Goal: Task Accomplishment & Management: Manage account settings

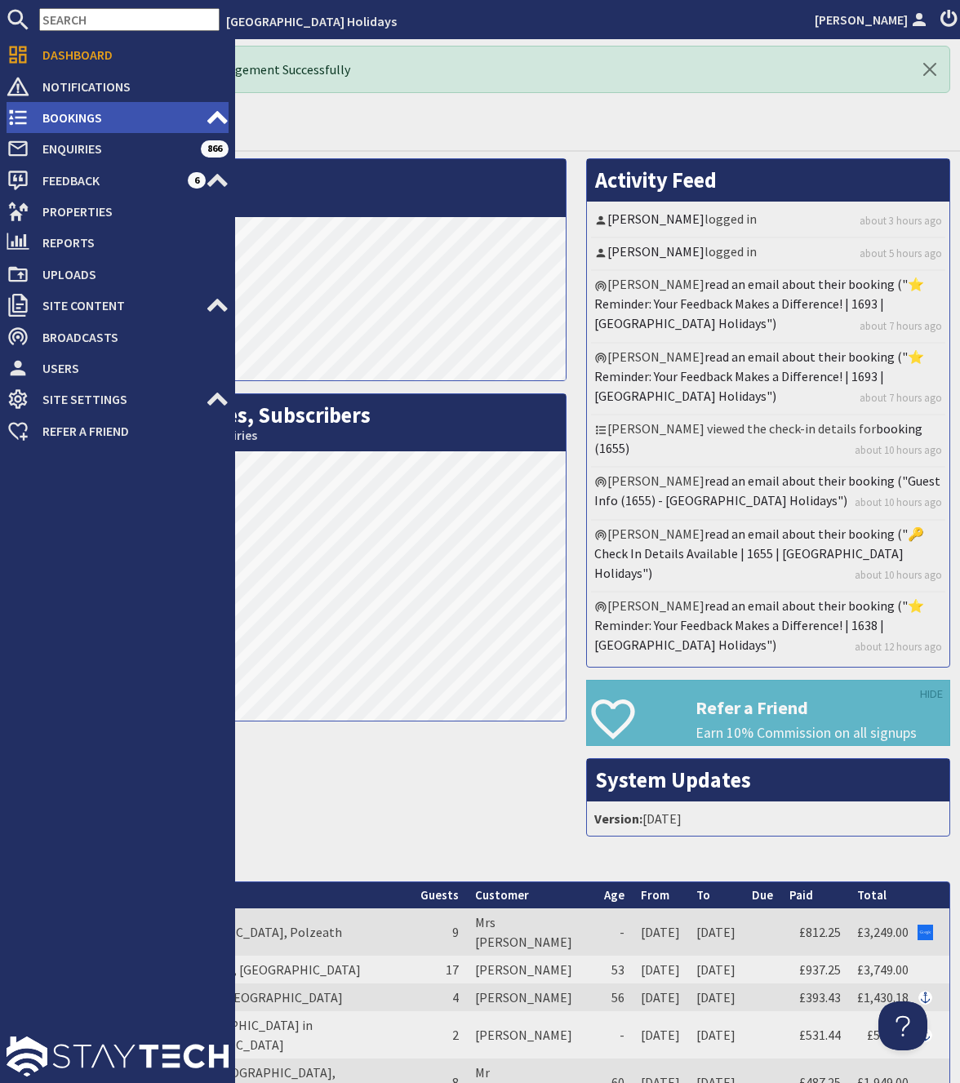
click at [66, 114] on span "Bookings" at bounding box center [117, 117] width 176 height 26
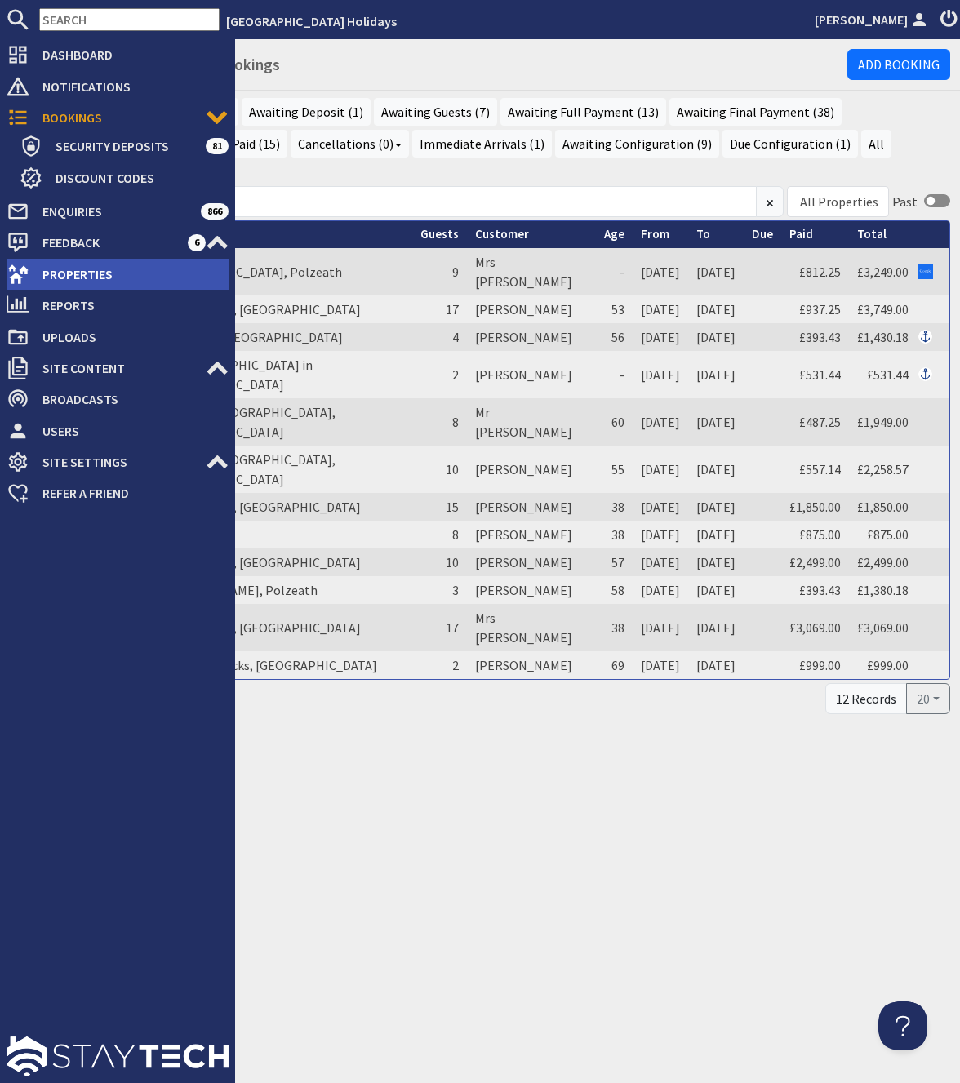
click at [69, 289] on li "Properties" at bounding box center [118, 274] width 222 height 31
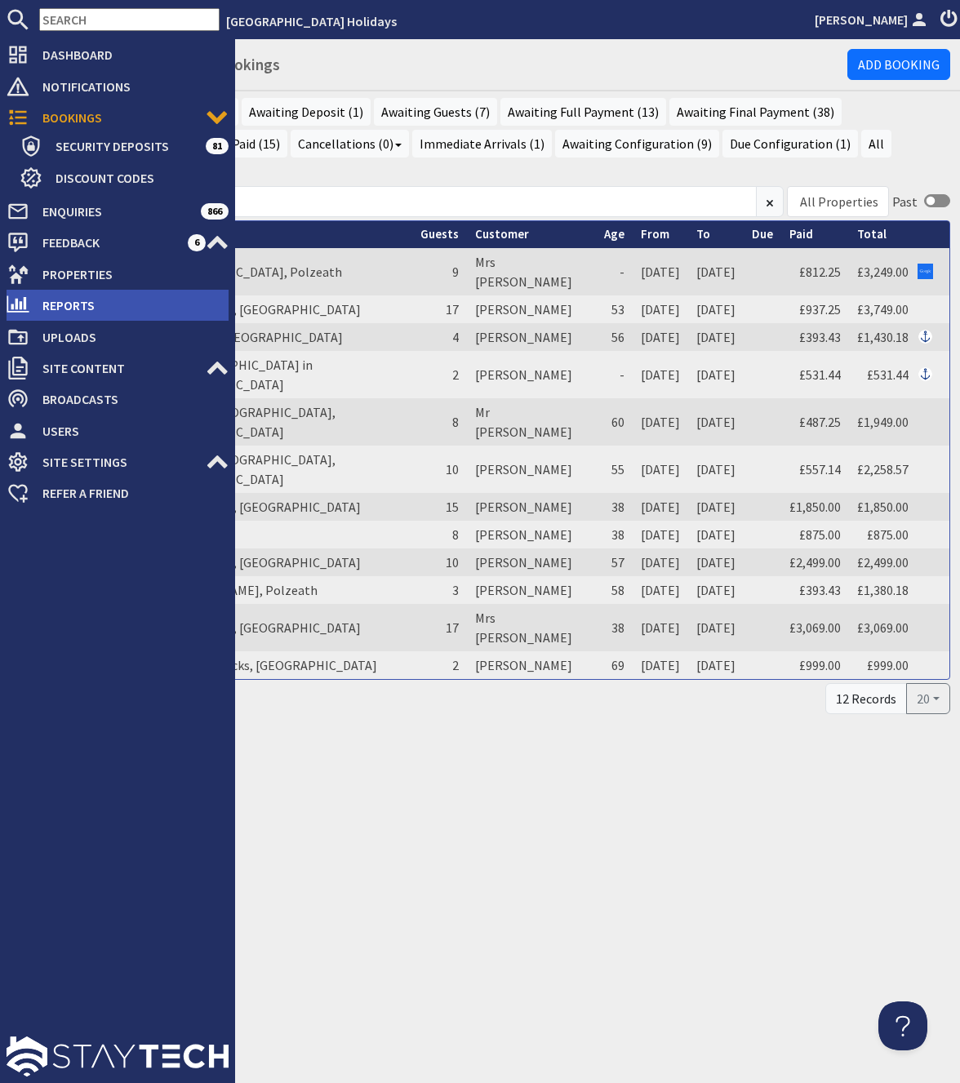
click at [57, 311] on span "Reports" at bounding box center [128, 305] width 199 height 26
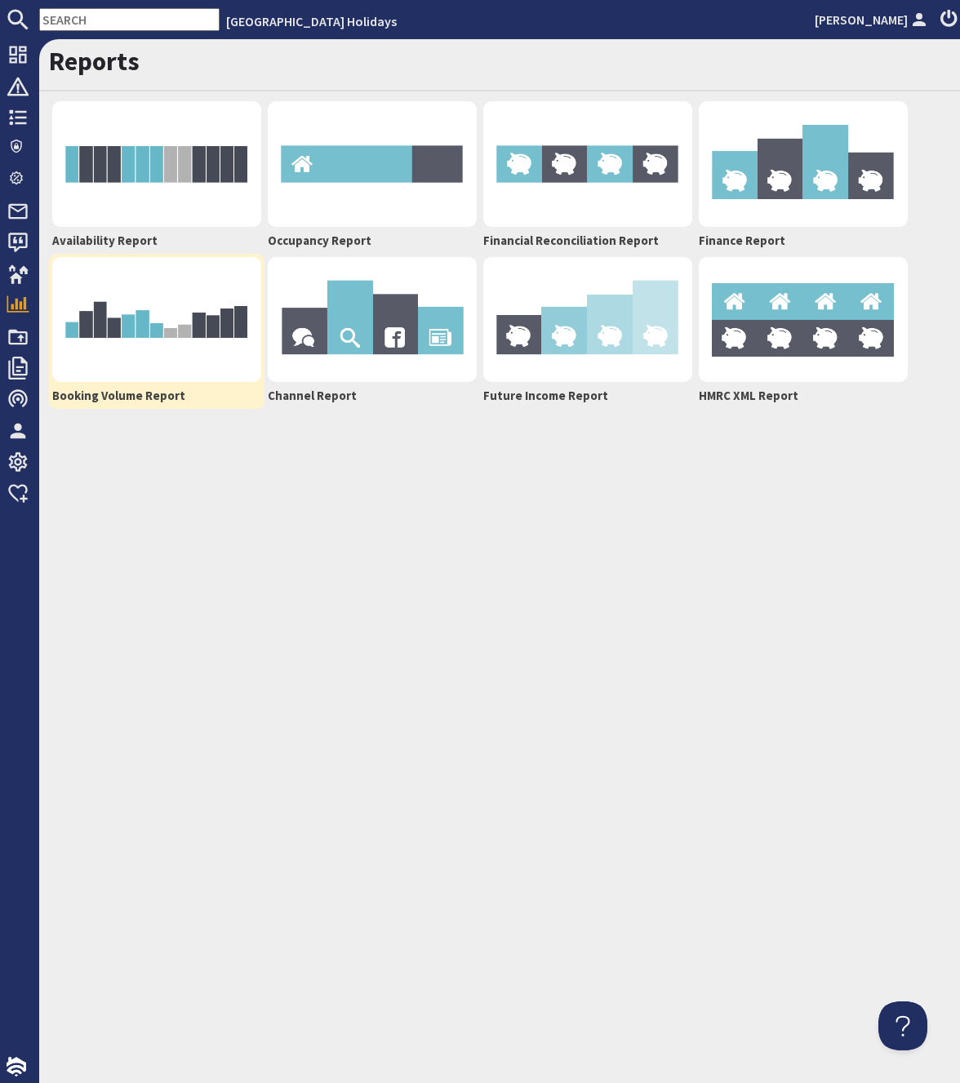
click at [140, 323] on img at bounding box center [156, 320] width 209 height 126
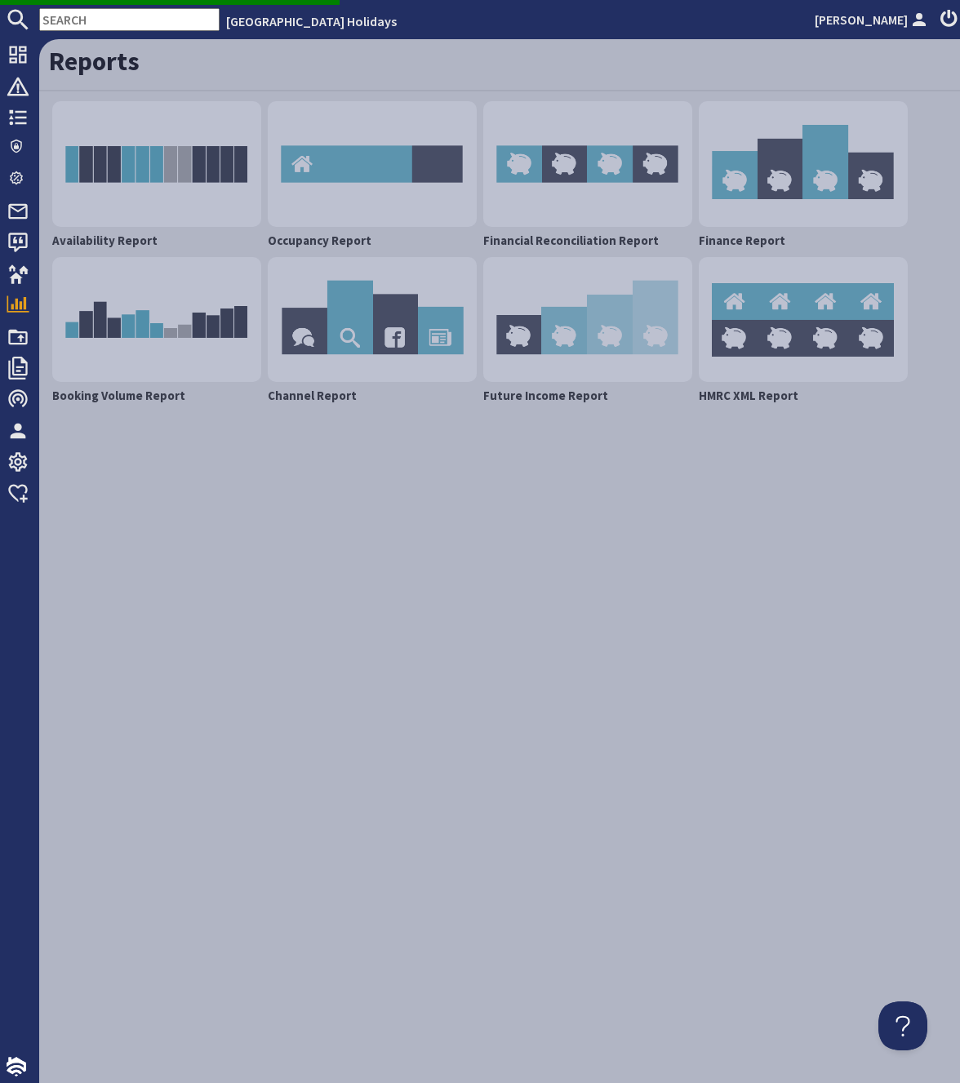
click at [309, 472] on div "Reports Availability Report Occupancy Report Financial Reconciliation Report Fi…" at bounding box center [499, 561] width 921 height 1044
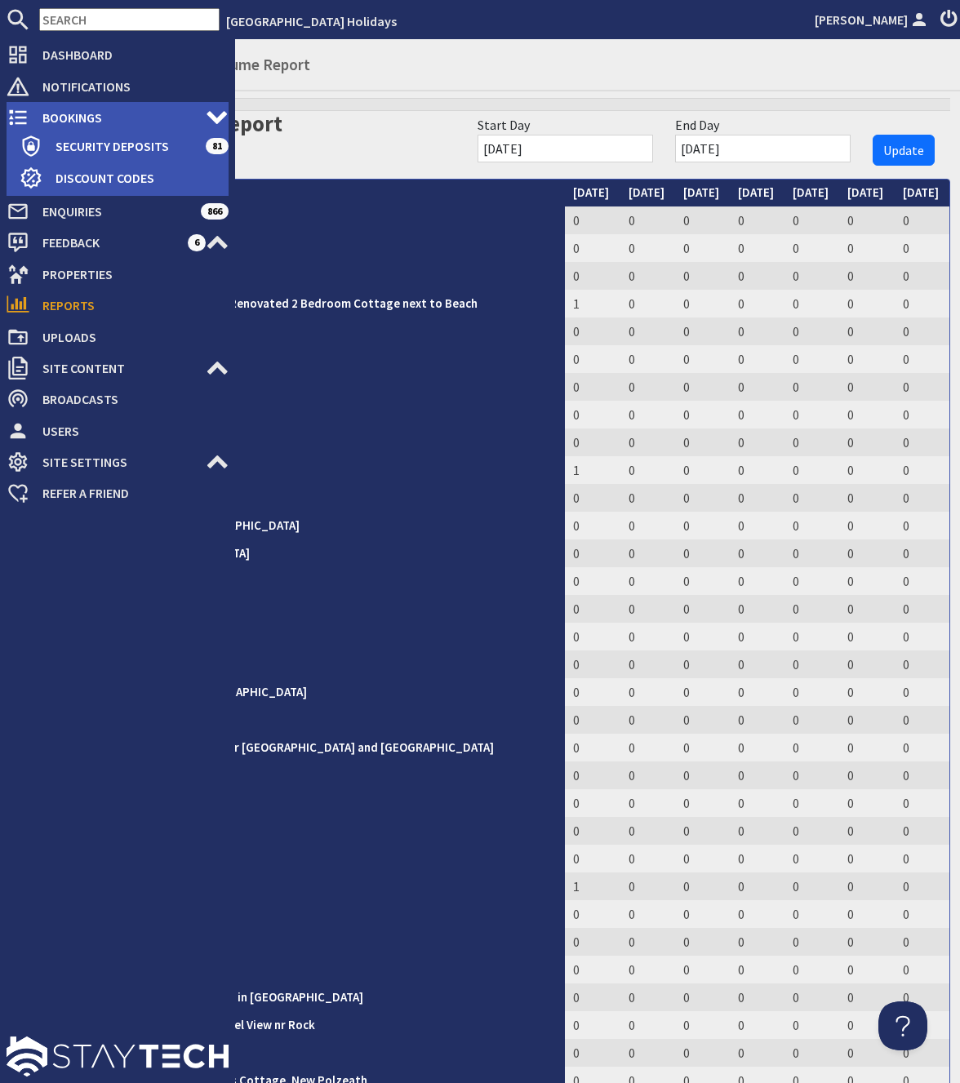
click at [63, 117] on span "Bookings" at bounding box center [117, 117] width 176 height 26
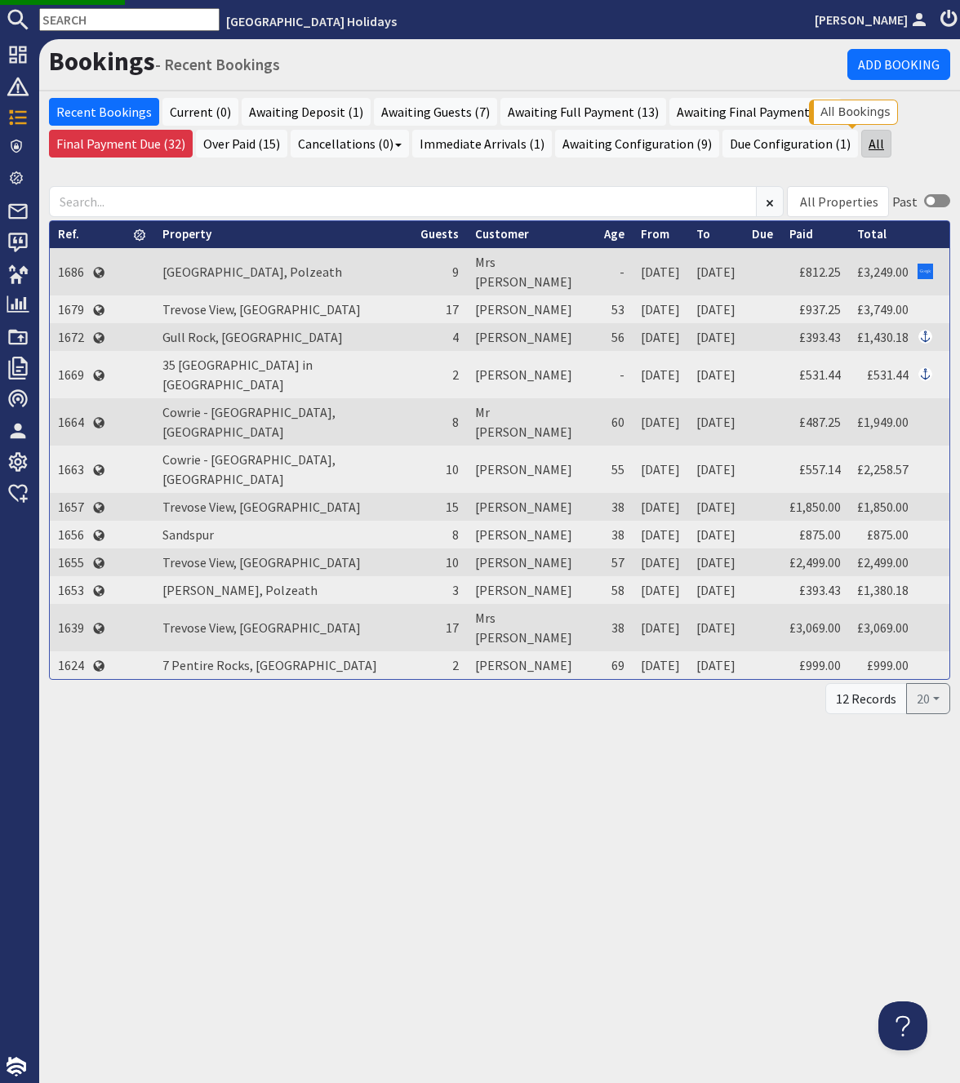
click at [861, 138] on link "All" at bounding box center [876, 144] width 30 height 28
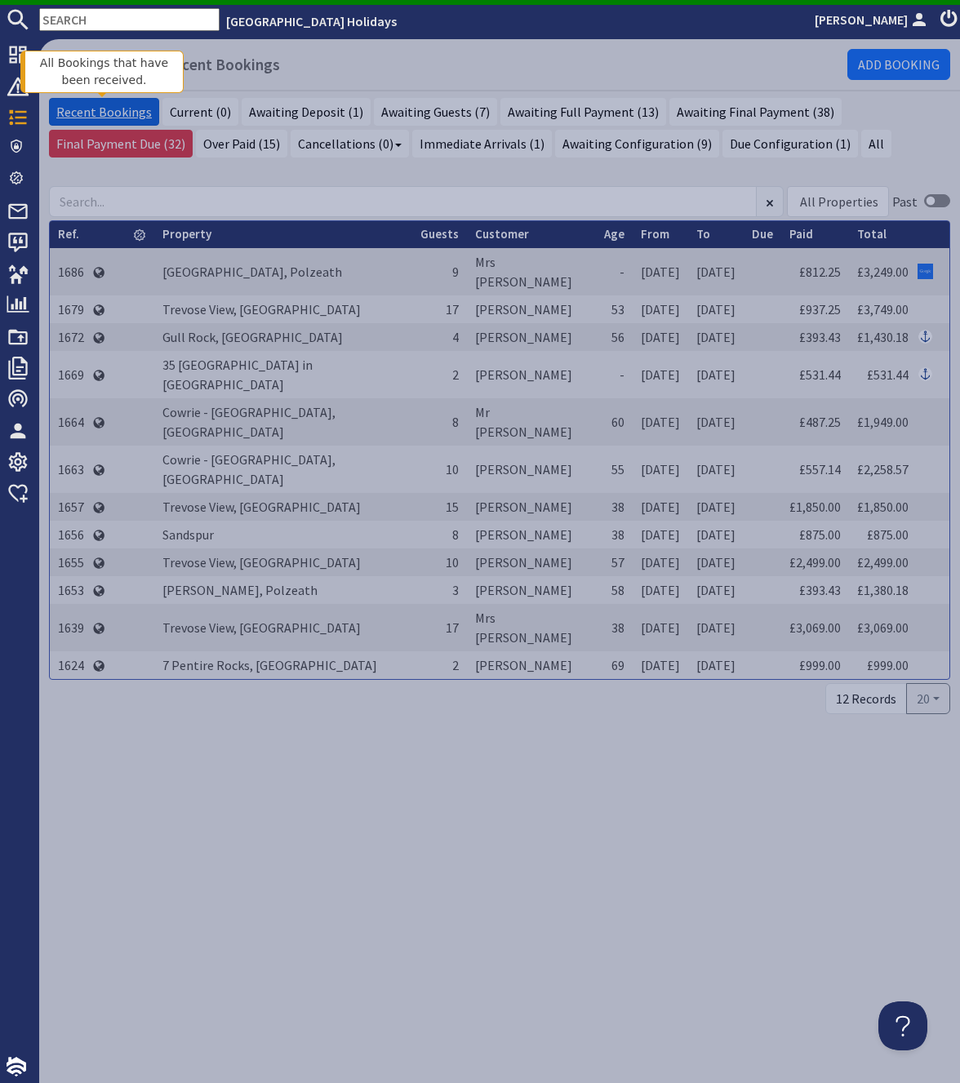
click at [99, 116] on link "Recent Bookings" at bounding box center [104, 112] width 110 height 28
click at [378, 844] on div "Bookings - Recent Bookings Add Booking Recent Bookings Current (0) Awaiting Dep…" at bounding box center [499, 561] width 921 height 1044
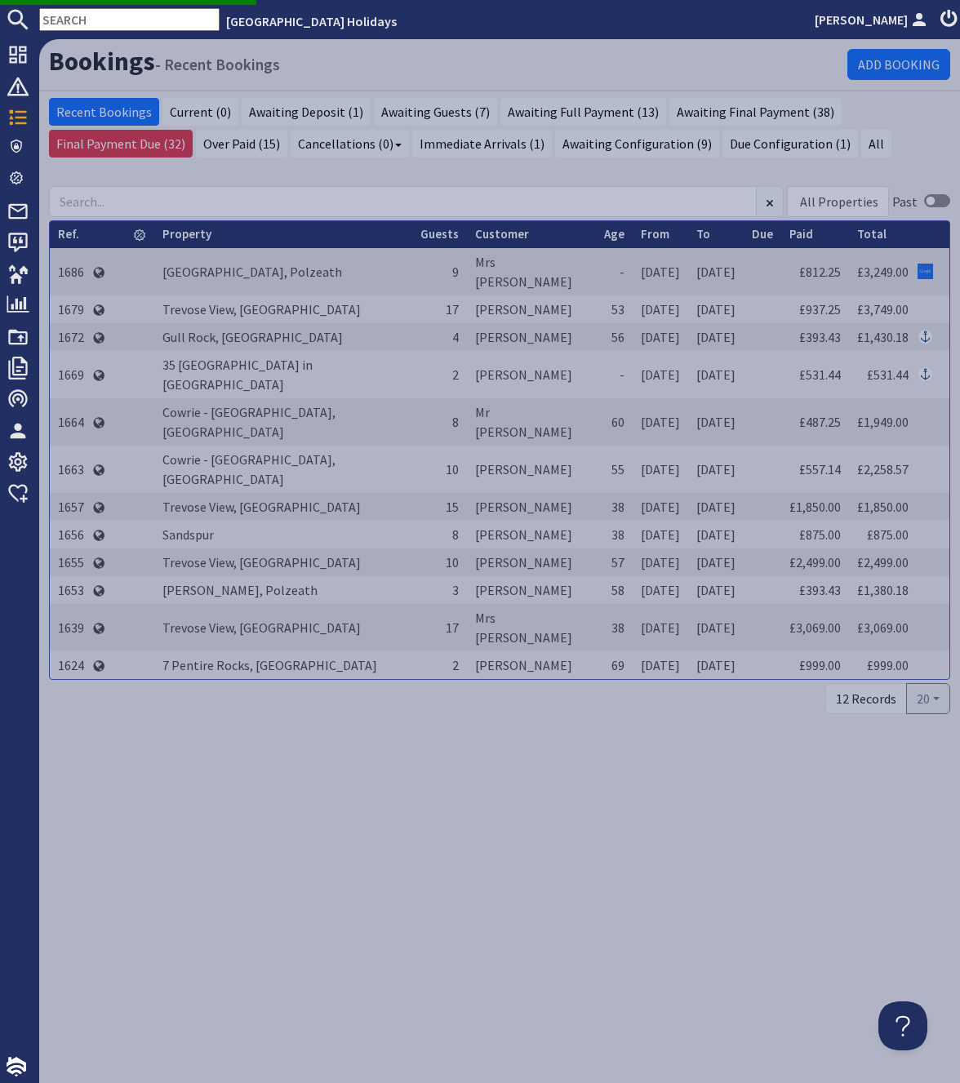
click at [385, 819] on div "Bookings - Recent Bookings Add Booking Recent Bookings Current (0) Awaiting Dep…" at bounding box center [499, 561] width 921 height 1044
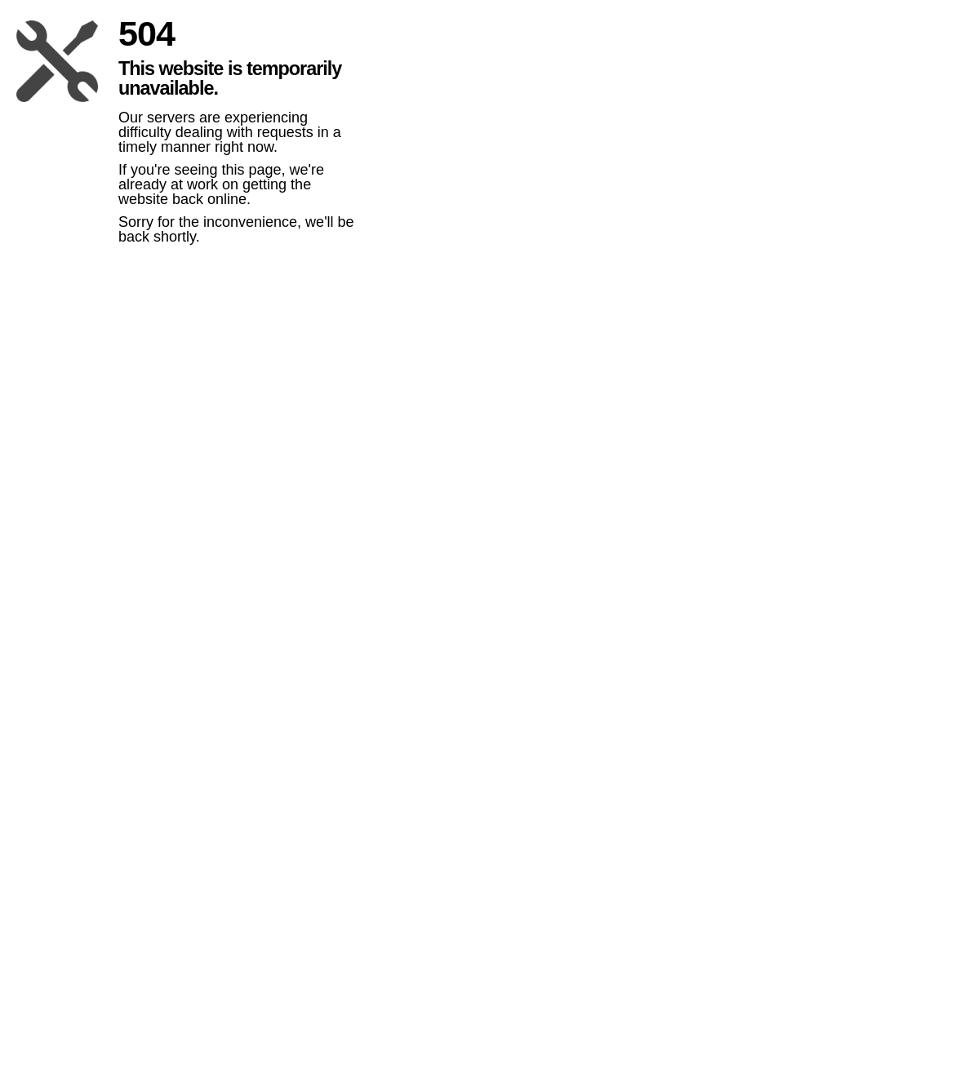
click at [171, 244] on html "504 This website is temporarily unavailable. Our servers are experiencing diffi…" at bounding box center [480, 122] width 960 height 244
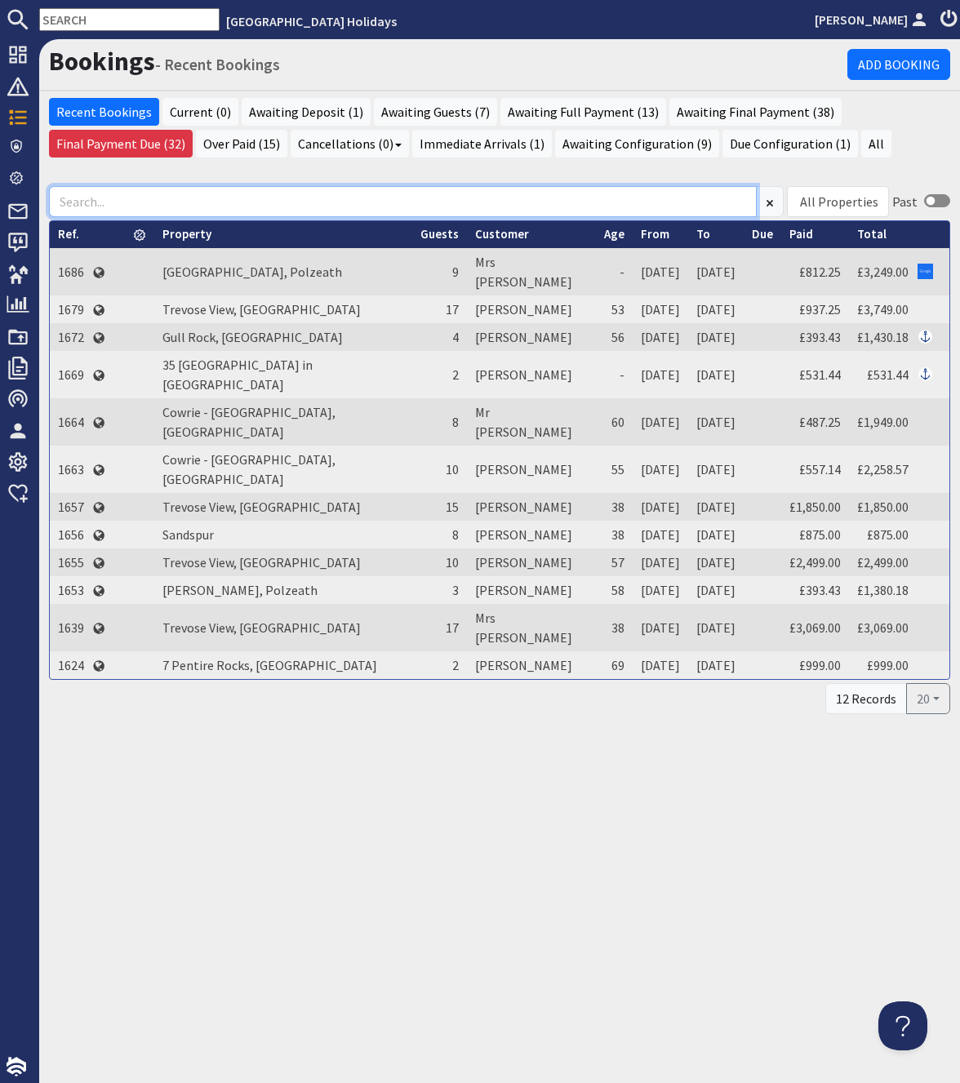
click at [435, 215] on input at bounding box center [403, 201] width 708 height 31
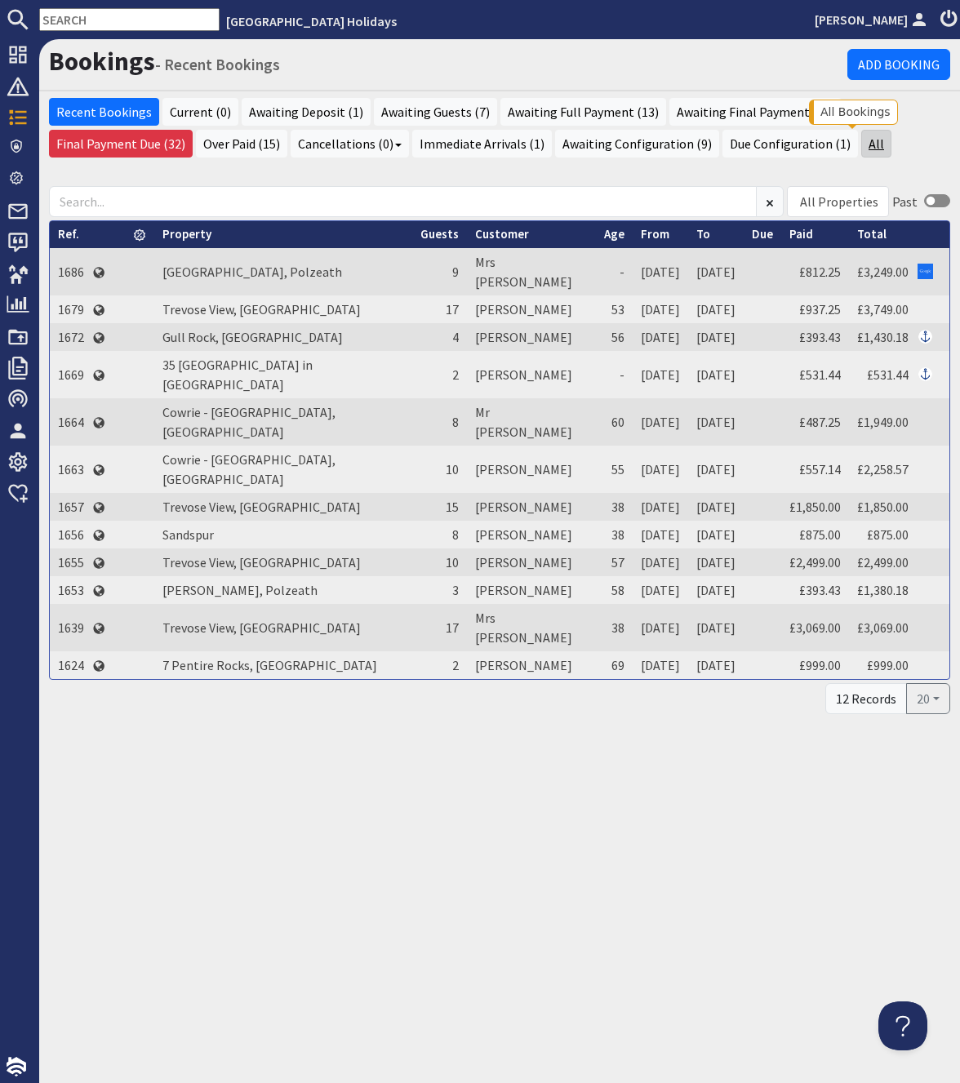
click at [861, 143] on link "All" at bounding box center [876, 144] width 30 height 28
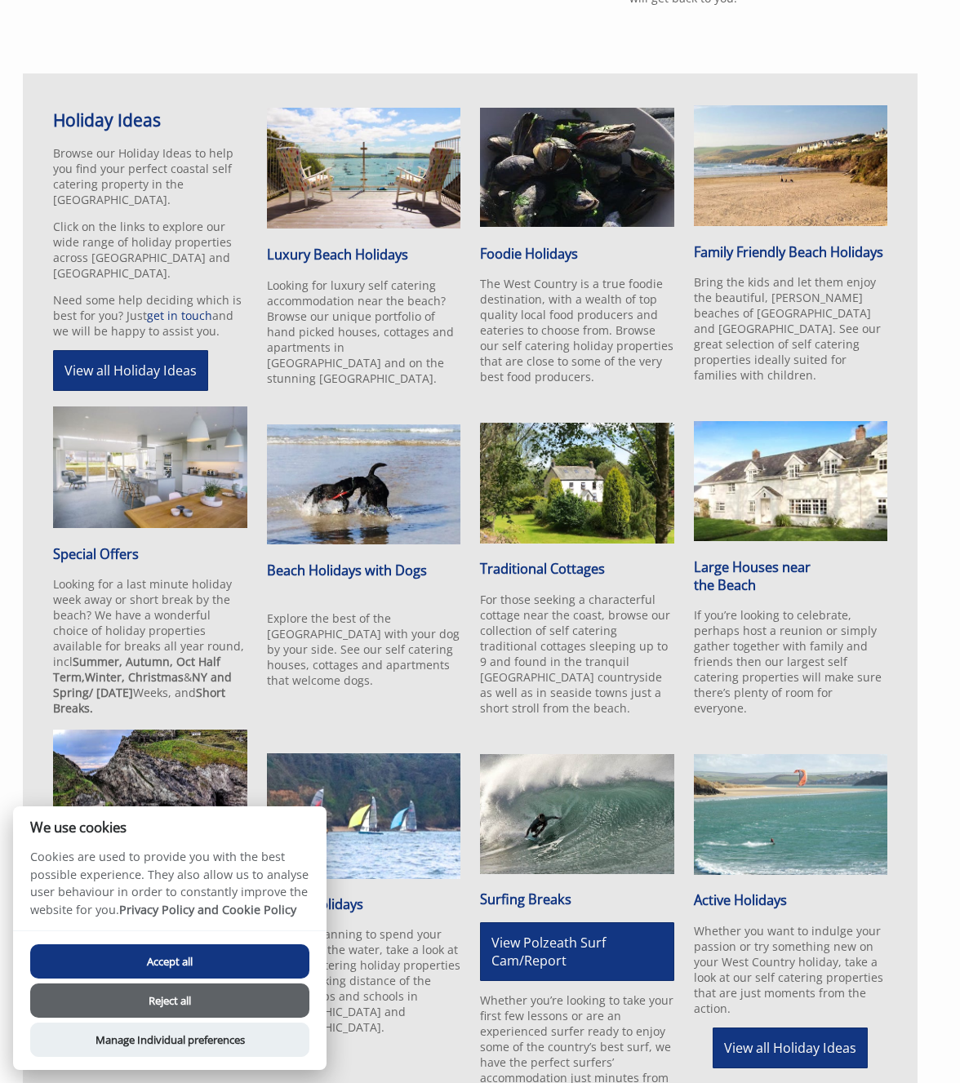
scroll to position [1409, 0]
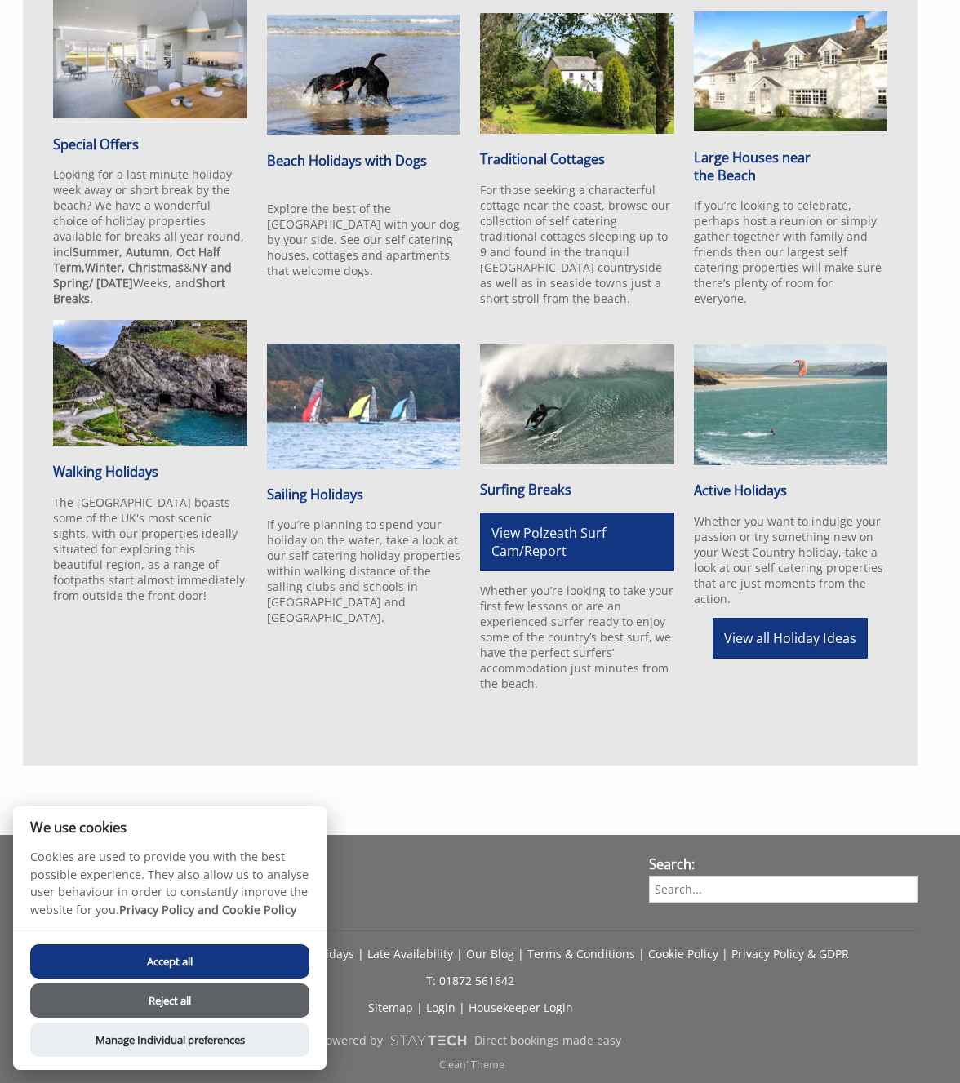
click at [150, 1000] on button "Reject all" at bounding box center [169, 1000] width 279 height 34
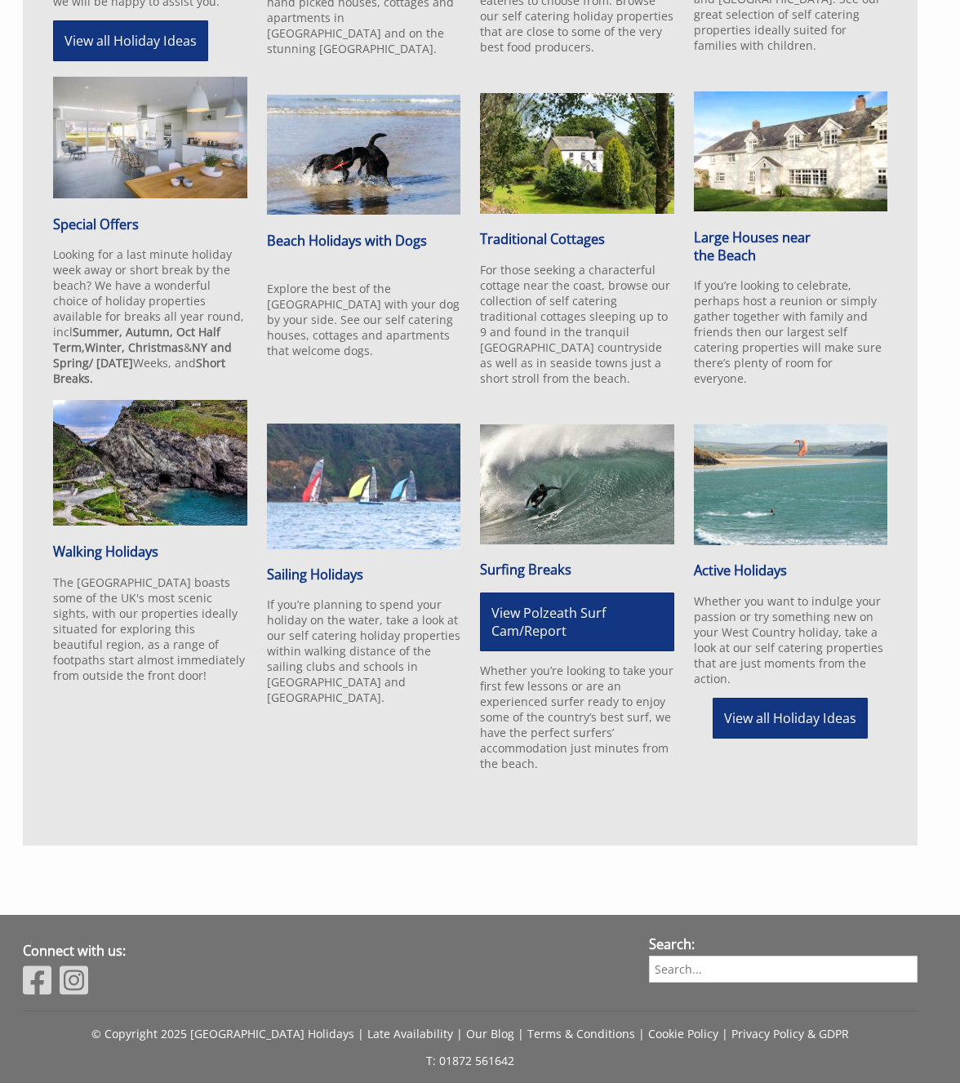
scroll to position [909, 0]
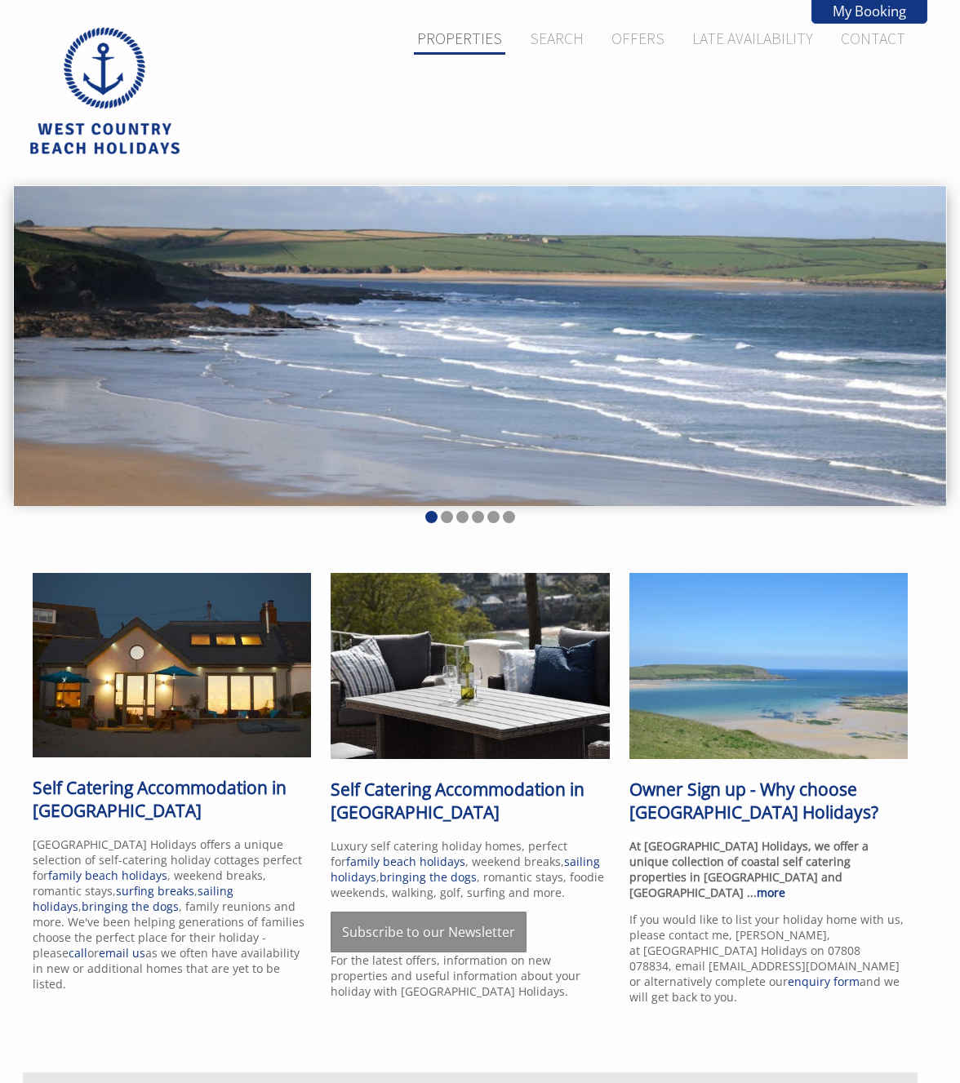
click at [468, 41] on link "PROPERTIES" at bounding box center [459, 39] width 85 height 20
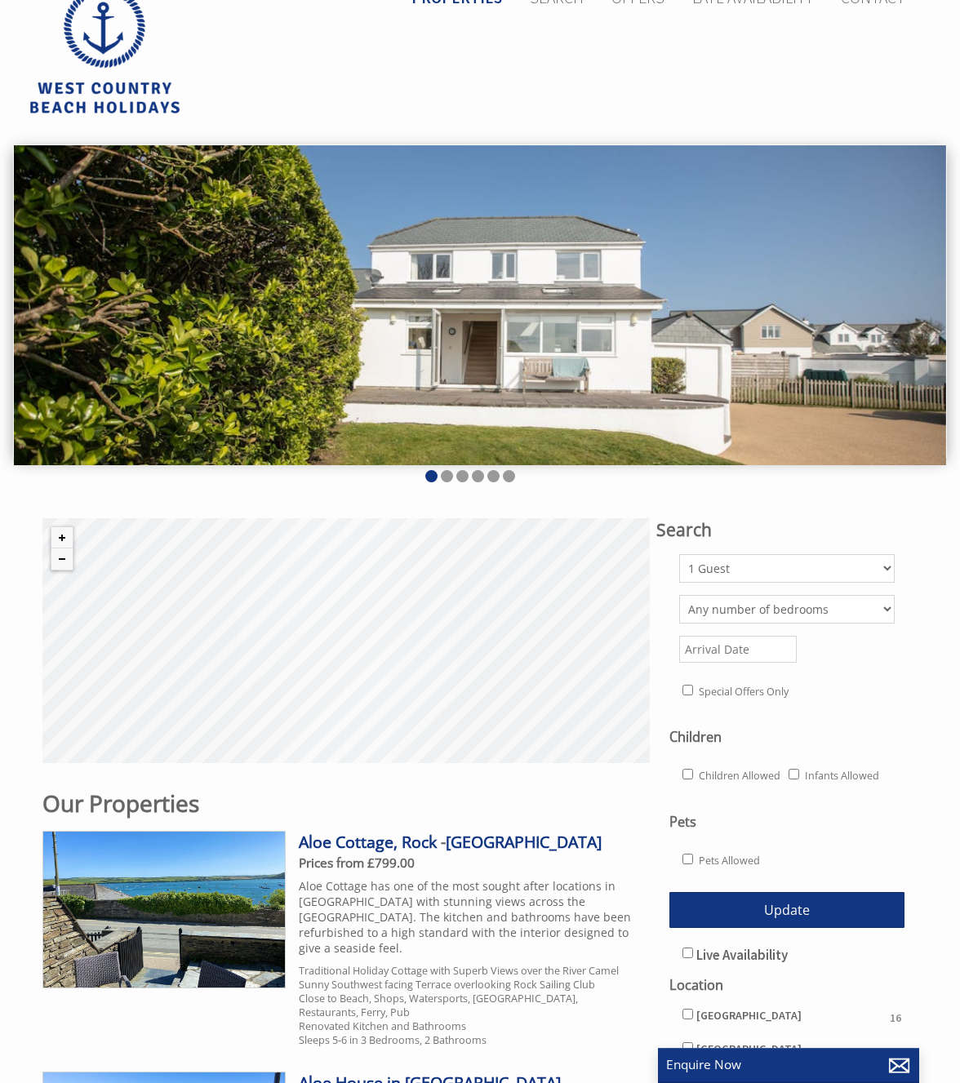
scroll to position [166, 0]
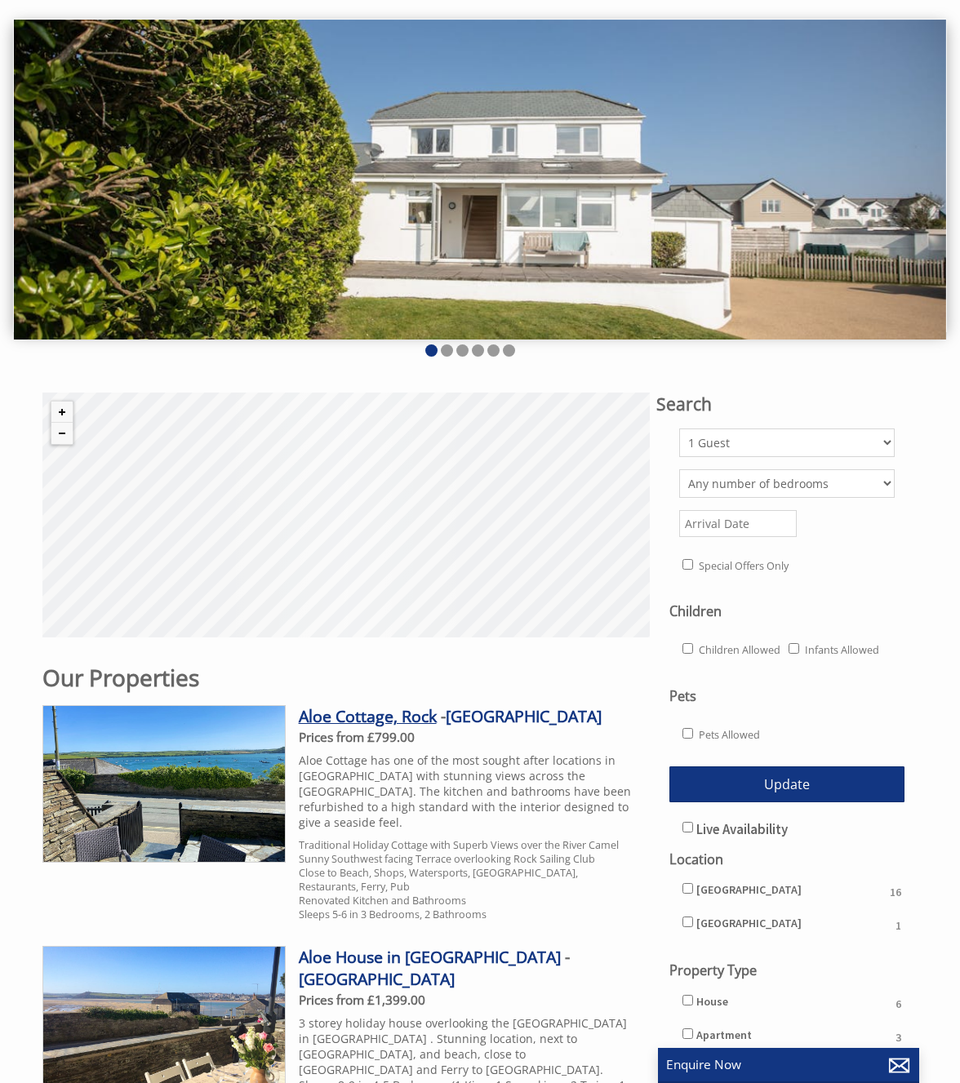
click at [340, 718] on link "Aloe Cottage, Rock" at bounding box center [368, 716] width 138 height 22
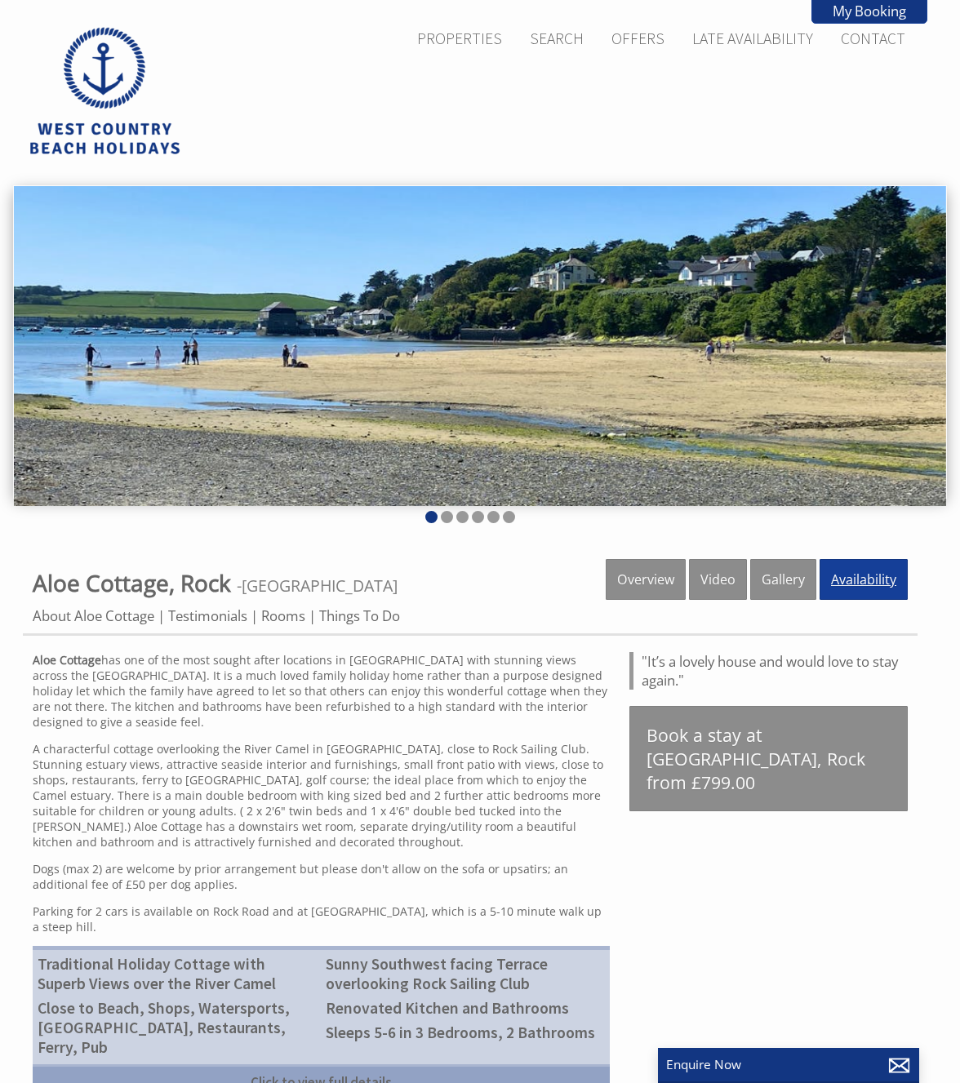
click at [859, 570] on link "Availability" at bounding box center [863, 579] width 88 height 41
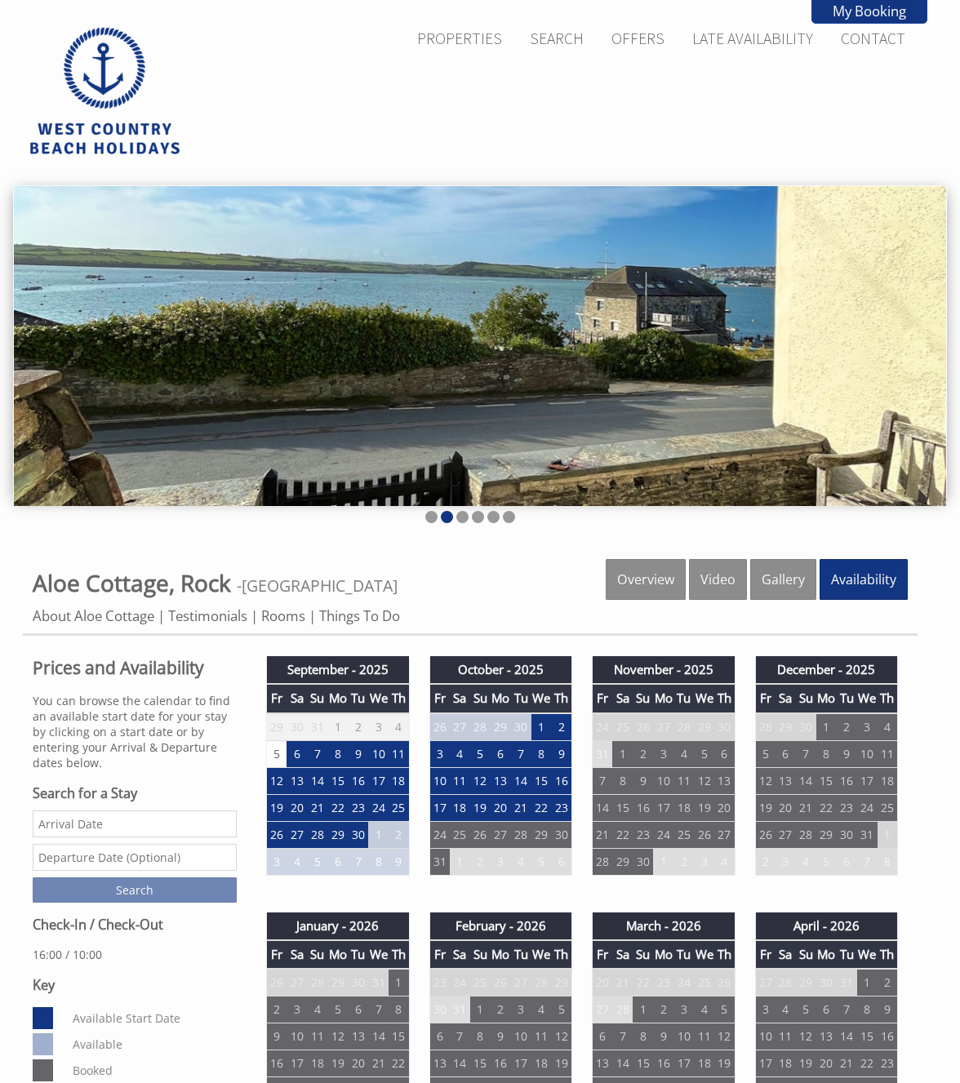
click at [464, 601] on div "Properties Aloe Cottage, Rock - Cornwall Overview Video Gallery Availability Ab…" at bounding box center [470, 597] width 895 height 77
click at [667, 617] on ul "About Aloe Cottage Testimonials Rooms Things To Do" at bounding box center [470, 615] width 875 height 19
click at [439, 593] on div "Properties Aloe Cottage, Rock - Cornwall Overview Video Gallery Availability Ab…" at bounding box center [470, 597] width 895 height 77
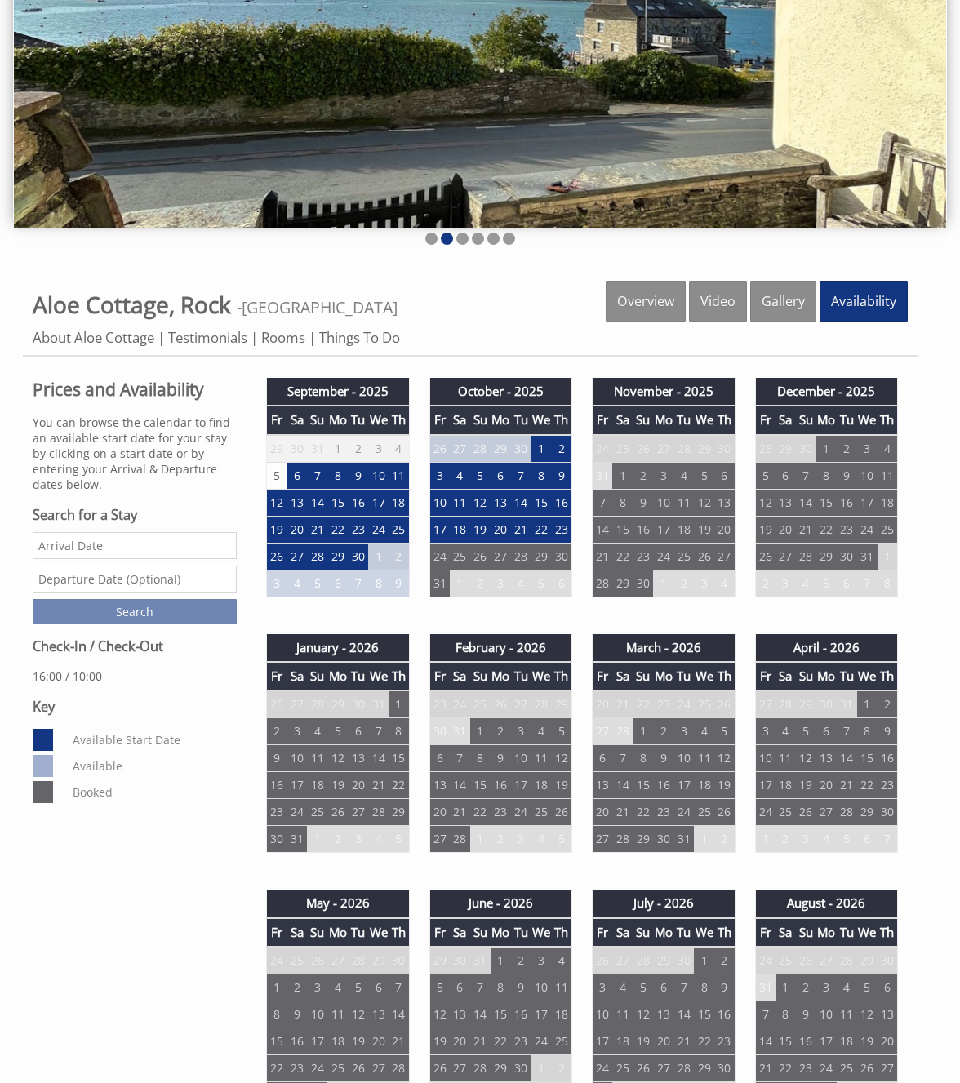
scroll to position [416, 0]
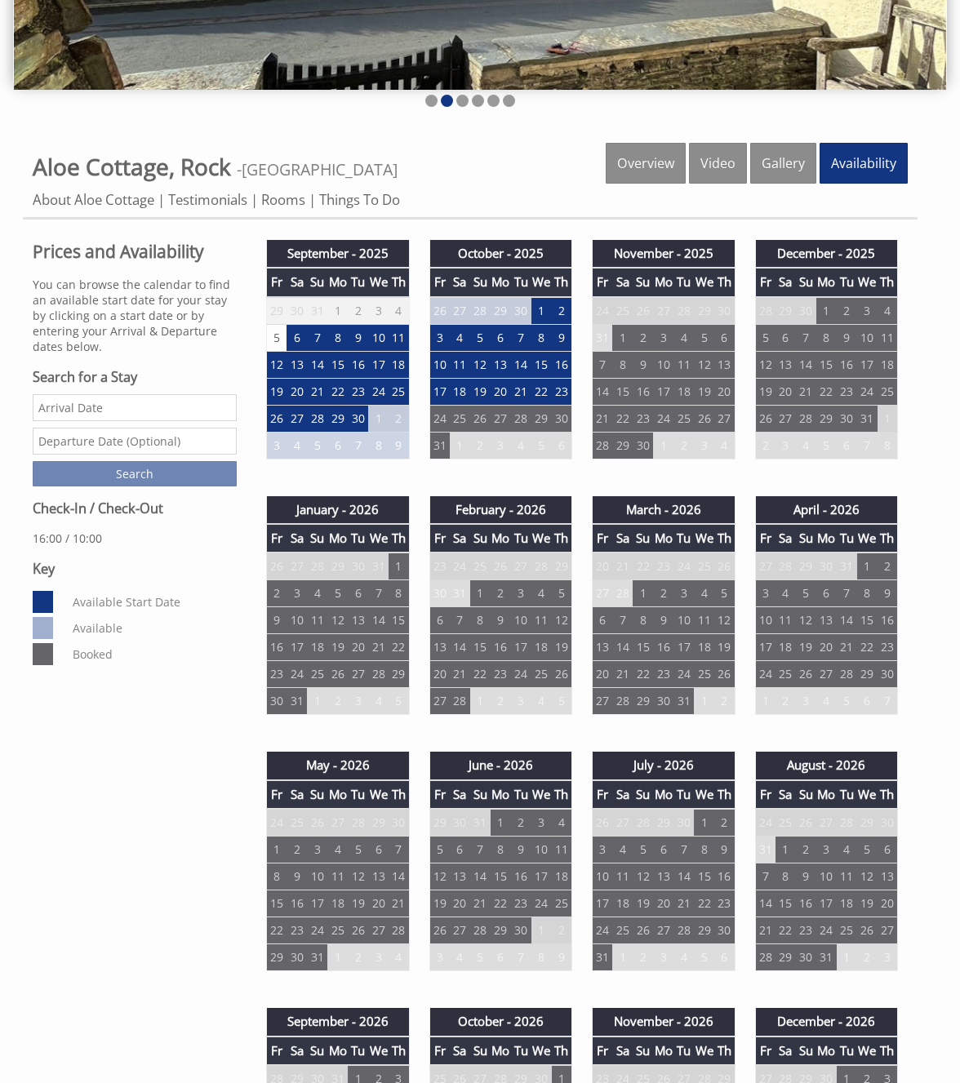
drag, startPoint x: 532, startPoint y: 177, endPoint x: 681, endPoint y: 192, distance: 149.3
click at [532, 177] on div "Properties Aloe Cottage, Rock - Cornwall Overview Video Gallery Availability Ab…" at bounding box center [470, 181] width 895 height 77
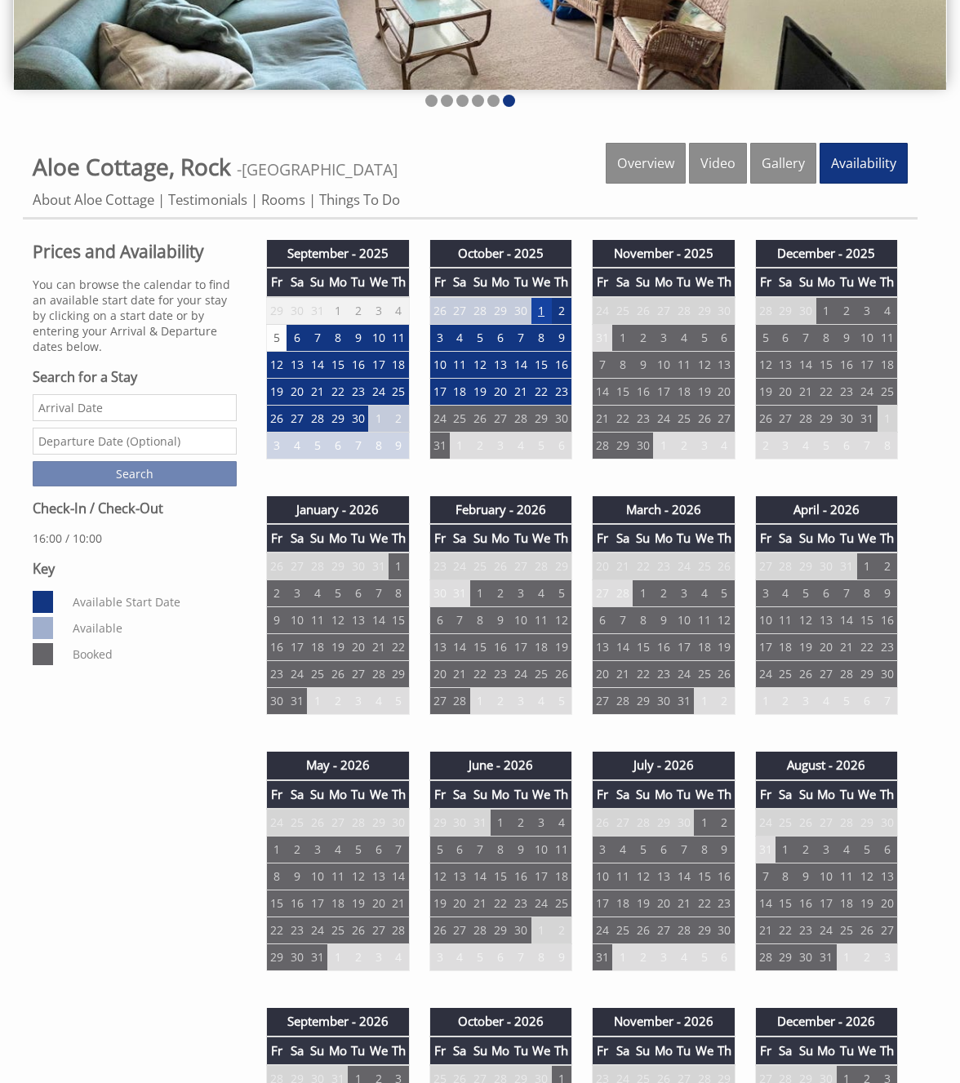
click at [539, 311] on td "1" at bounding box center [541, 311] width 20 height 28
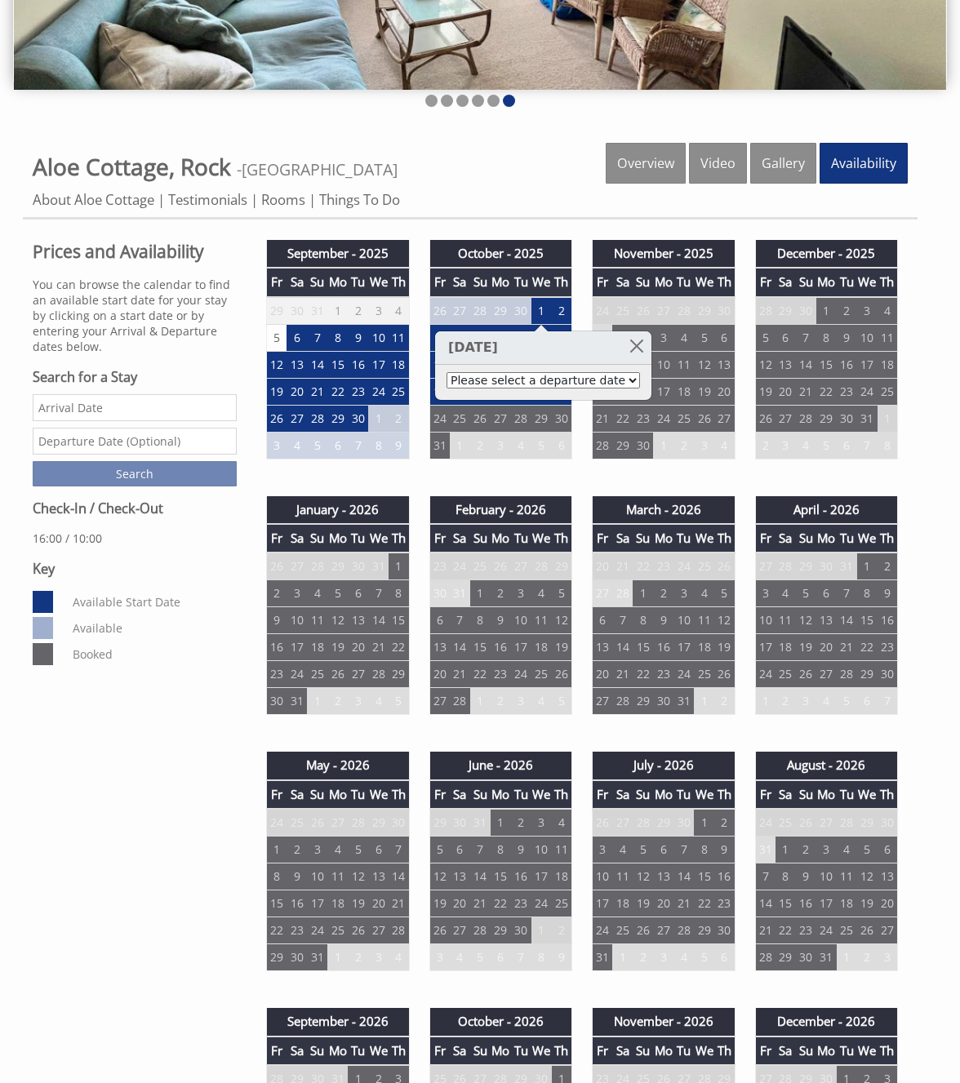
click at [446, 372] on select "Please select a departure date 3rd Oct 2025 - £899.00 4th Oct 2025 - £949.00 5t…" at bounding box center [542, 380] width 193 height 16
select select "enquire/6112463"
click option "8th Oct 2025 - £1,099.00" at bounding box center [0, 0] width 0 height 0
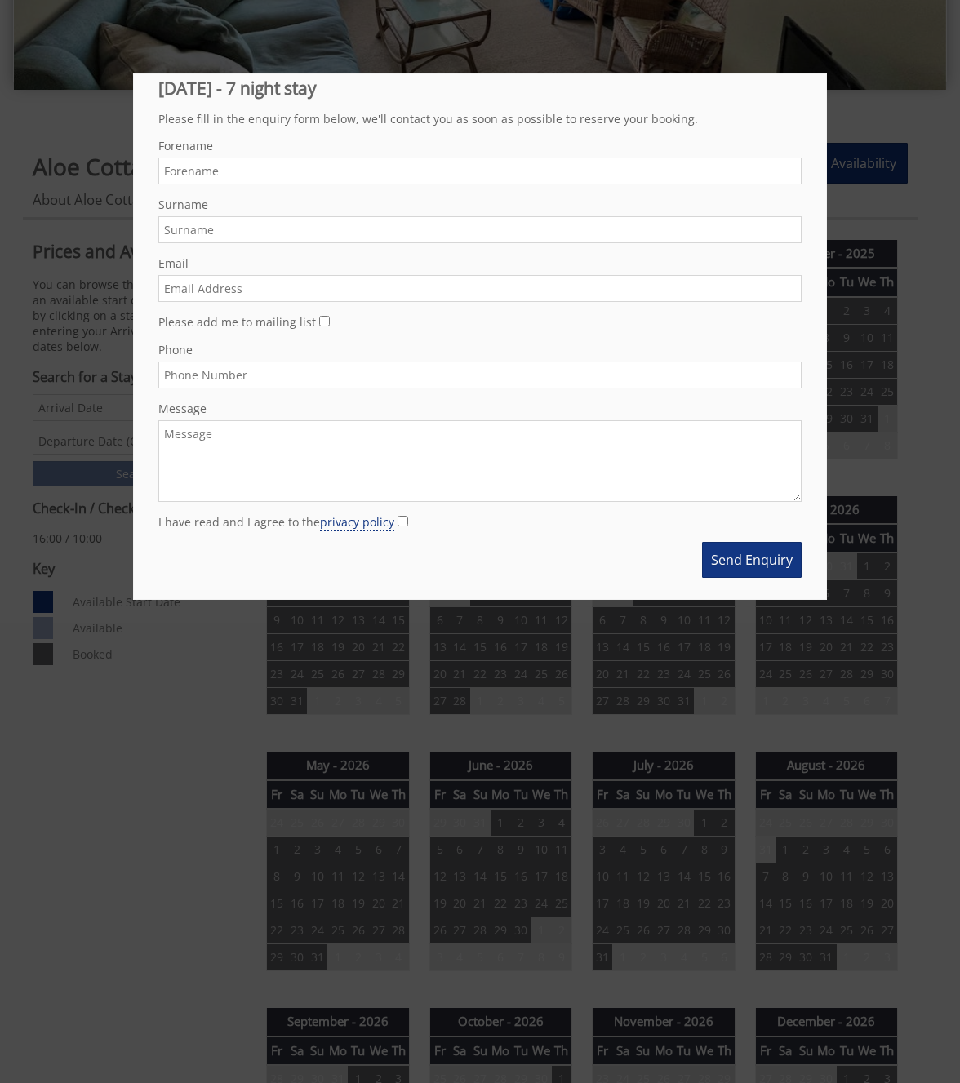
scroll to position [0, 0]
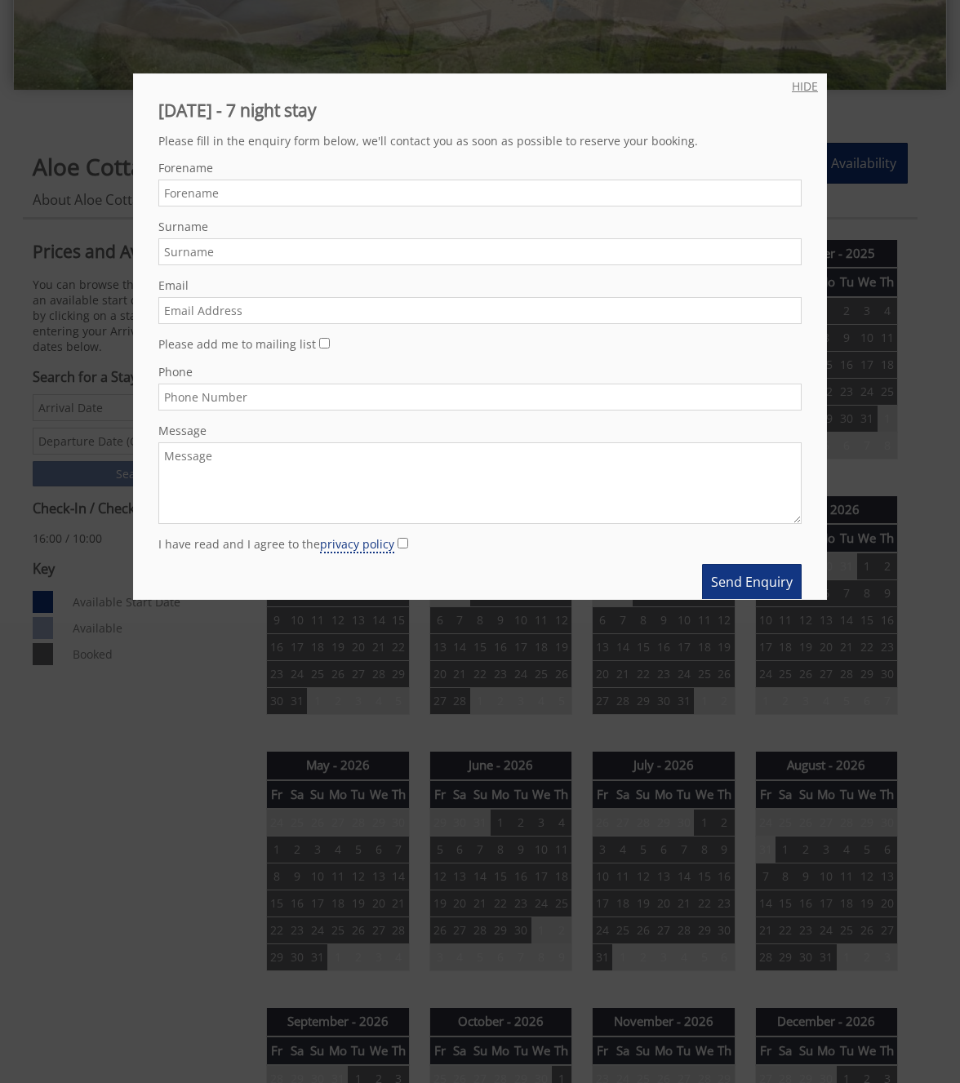
click at [801, 82] on link "HIDE" at bounding box center [805, 86] width 26 height 16
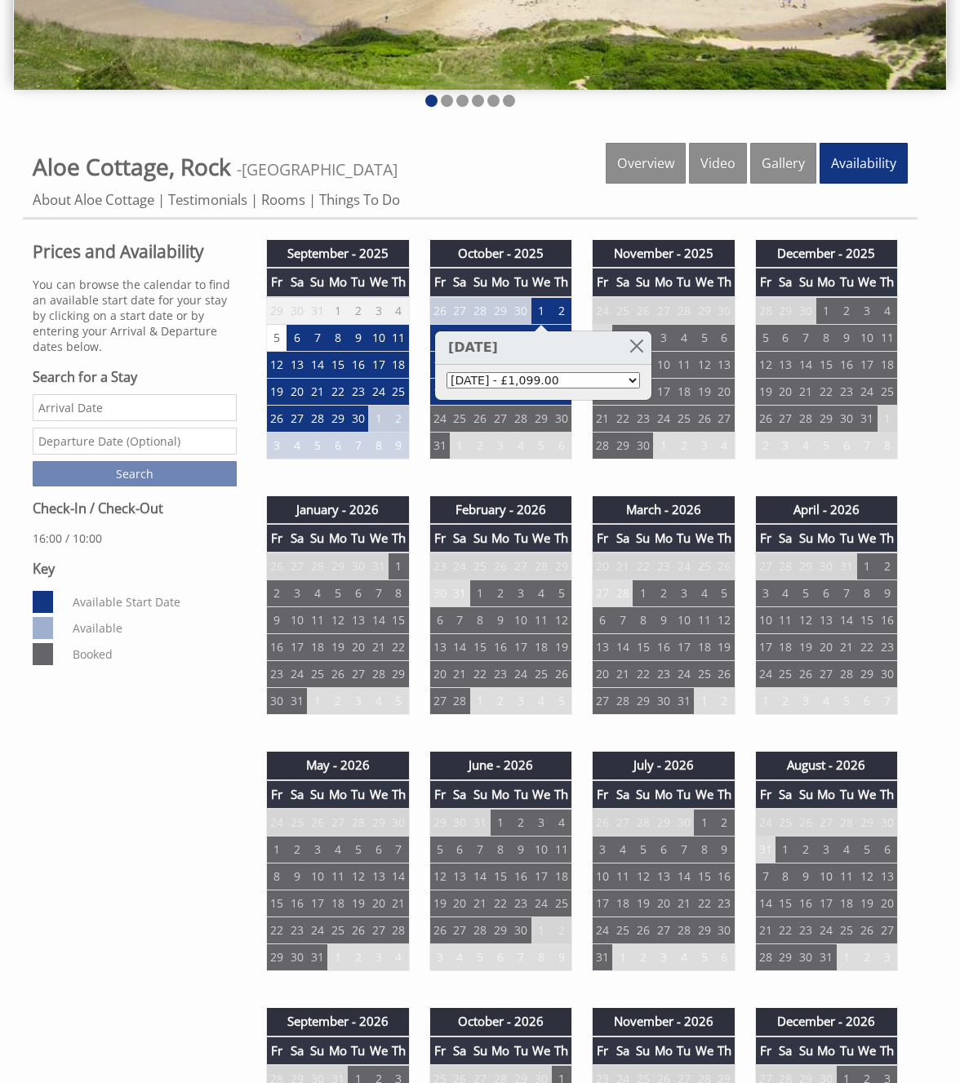
click at [584, 216] on div "Properties Aloe Cottage, Rock - Cornwall Overview Video Gallery Availability Ab…" at bounding box center [470, 181] width 895 height 77
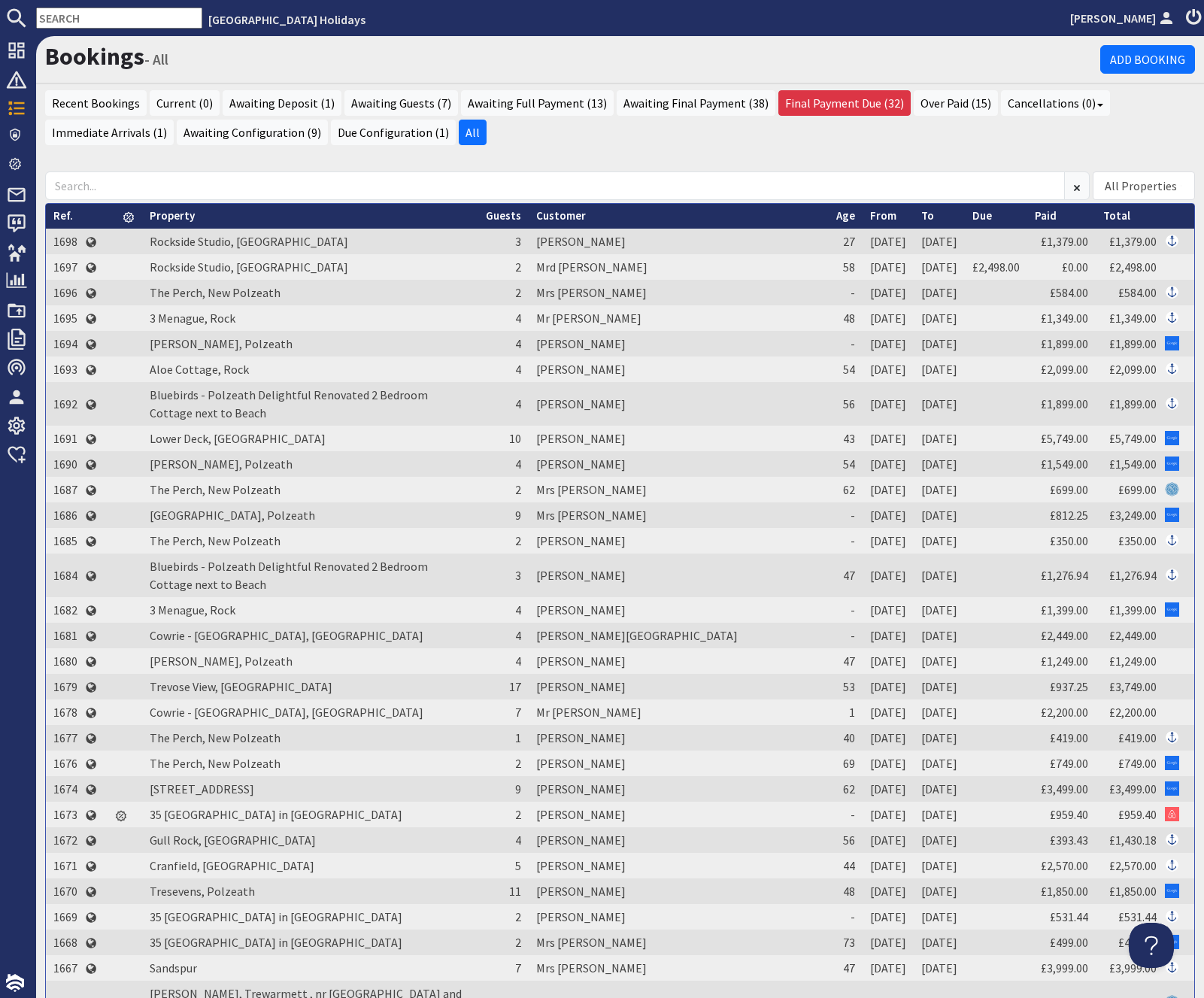
click at [1057, 44] on h1 "Bookings - All" at bounding box center [572, 56] width 1055 height 29
drag, startPoint x: 45, startPoint y: 212, endPoint x: 49, endPoint y: 222, distance: 10.8
click at [51, 209] on th "Ref." at bounding box center [65, 216] width 39 height 25
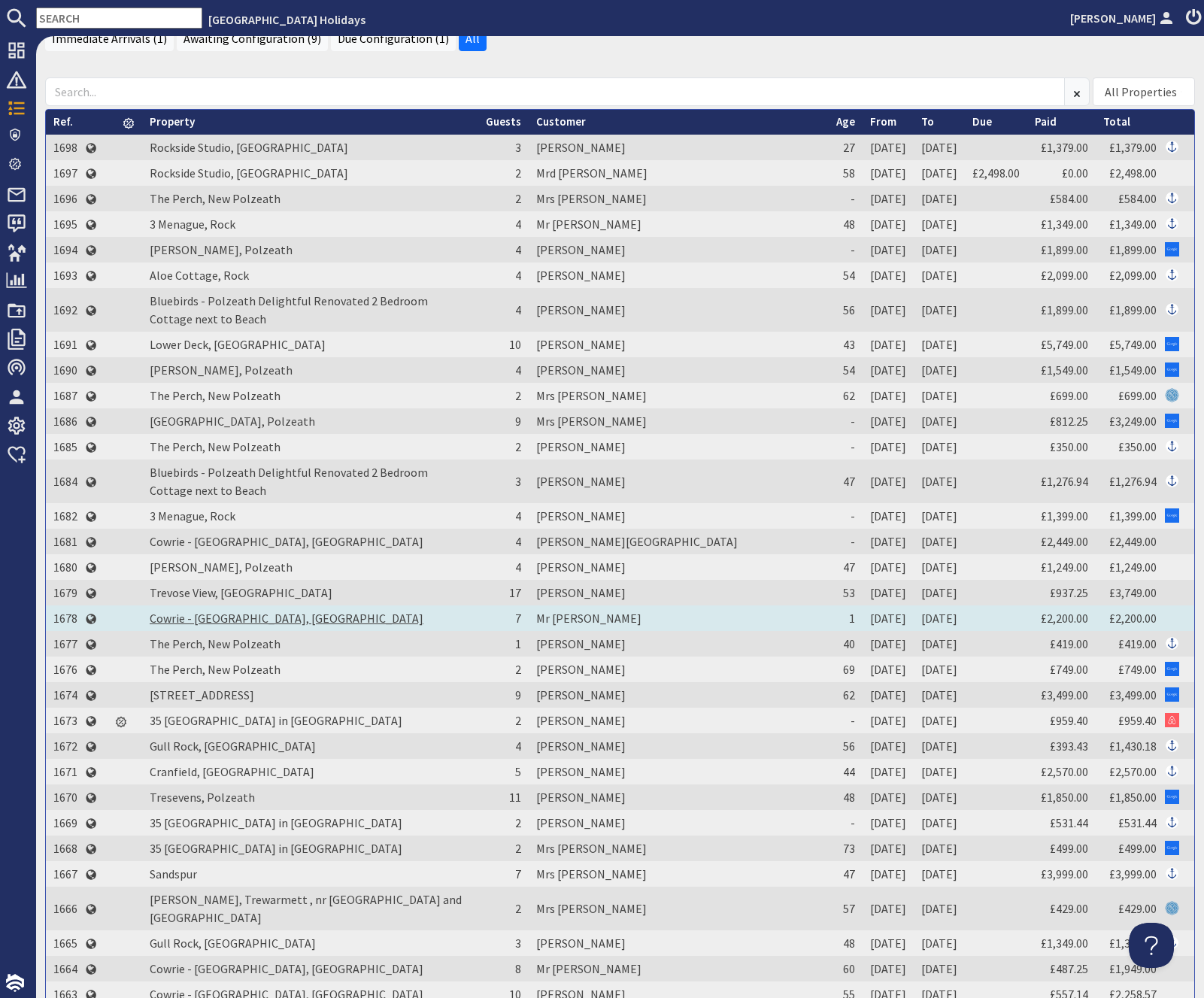
scroll to position [95, 0]
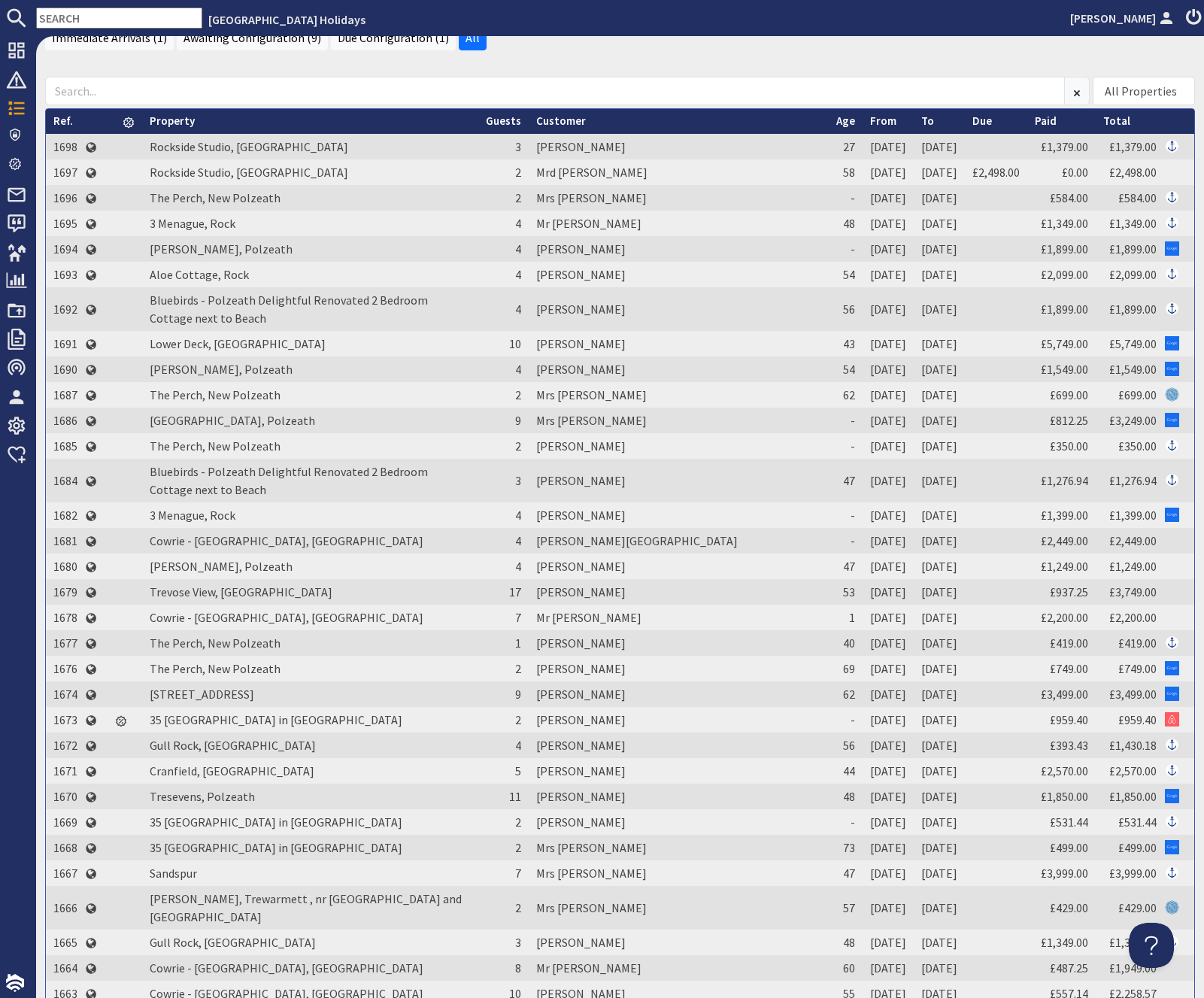
drag, startPoint x: 49, startPoint y: 215, endPoint x: 761, endPoint y: 121, distance: 718.2
click at [761, 121] on tr "Ref. Property Guests Customer Age From To Due Paid Total" at bounding box center [620, 121] width 1148 height 25
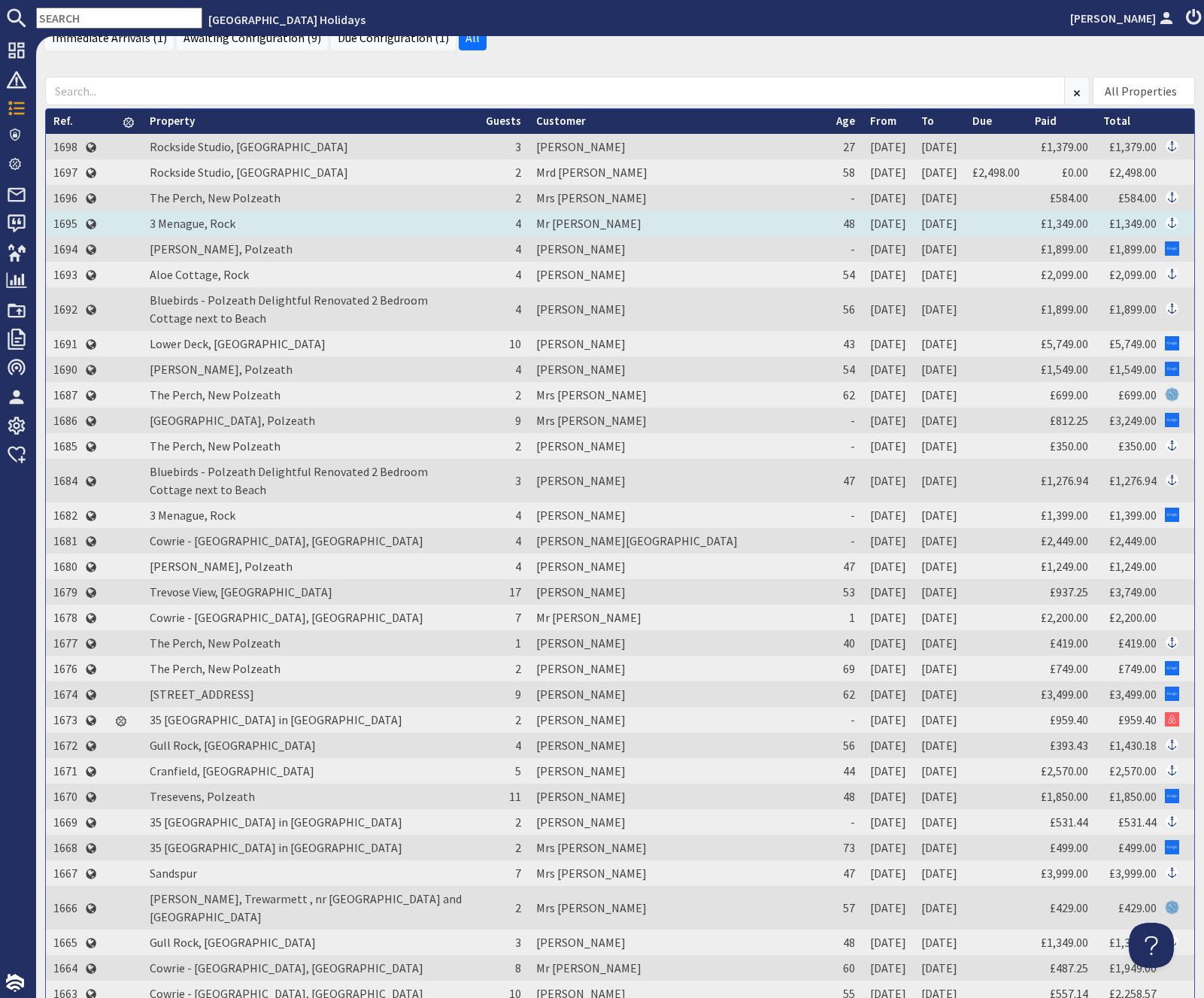
drag, startPoint x: 54, startPoint y: 122, endPoint x: 988, endPoint y: 229, distance: 940.1
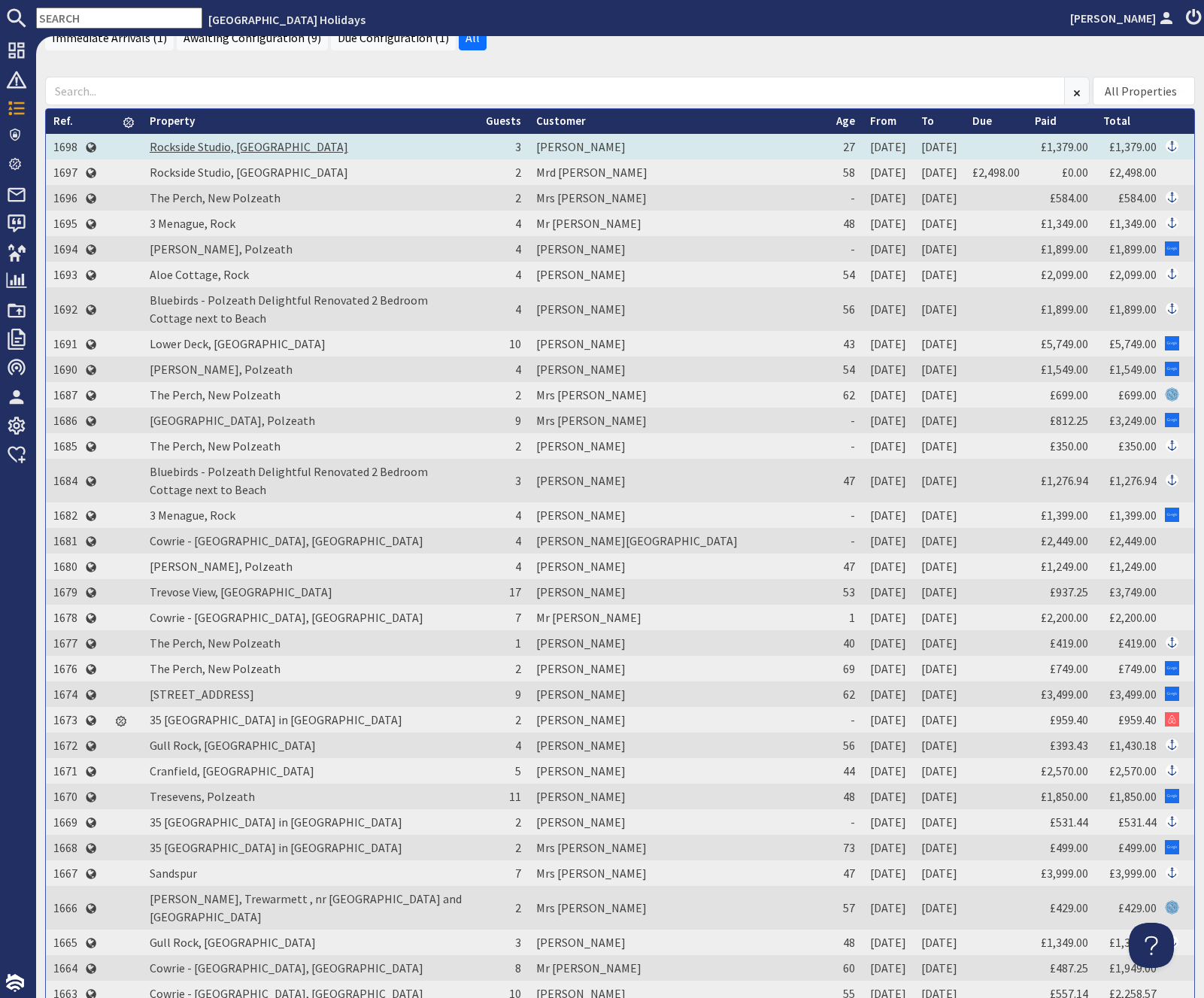
click at [285, 141] on link "Rockside Studio, [GEOGRAPHIC_DATA]" at bounding box center [248, 147] width 198 height 15
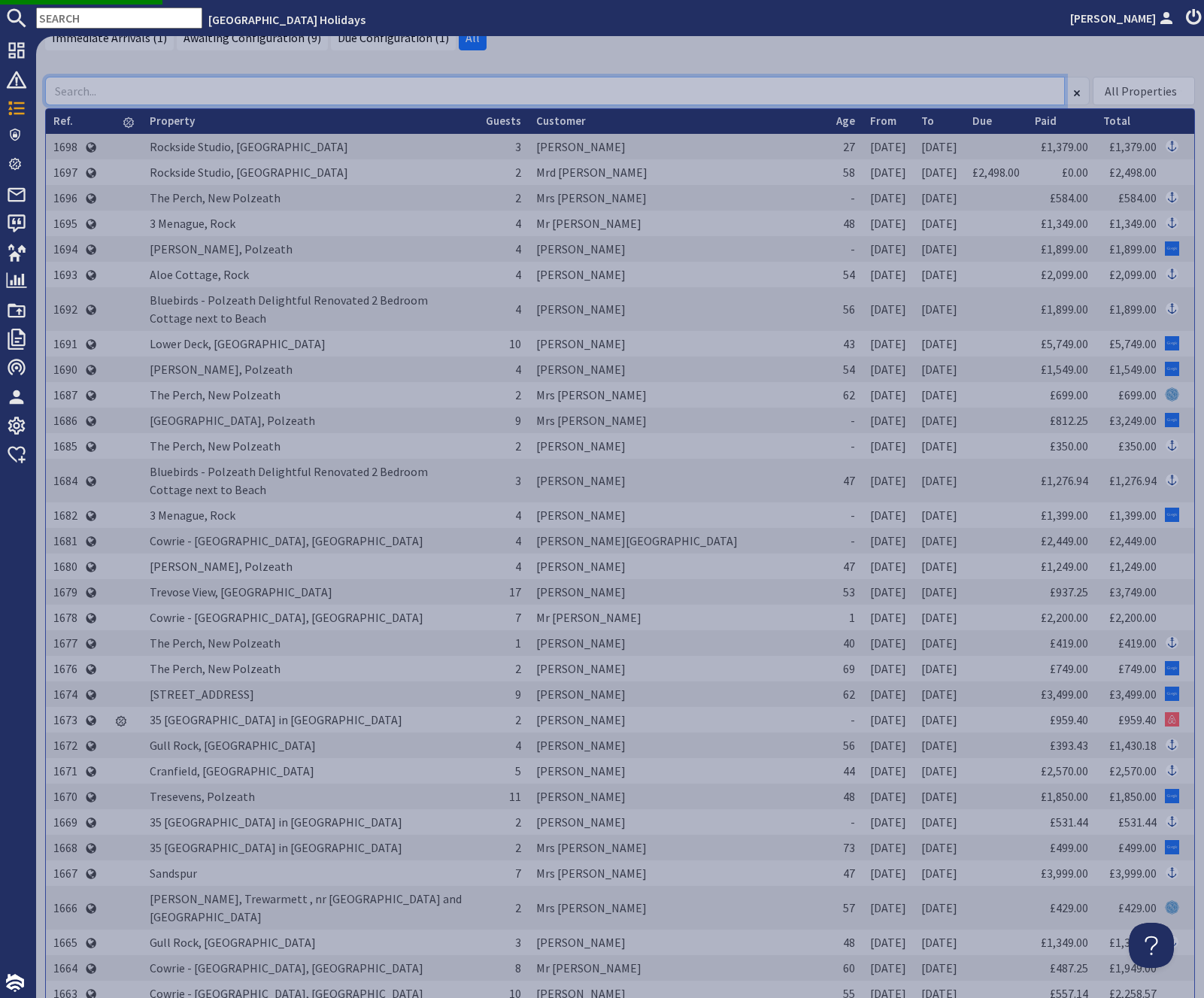
drag, startPoint x: 380, startPoint y: 85, endPoint x: 4, endPoint y: 393, distance: 486.0
click at [381, 85] on input at bounding box center [555, 90] width 1020 height 29
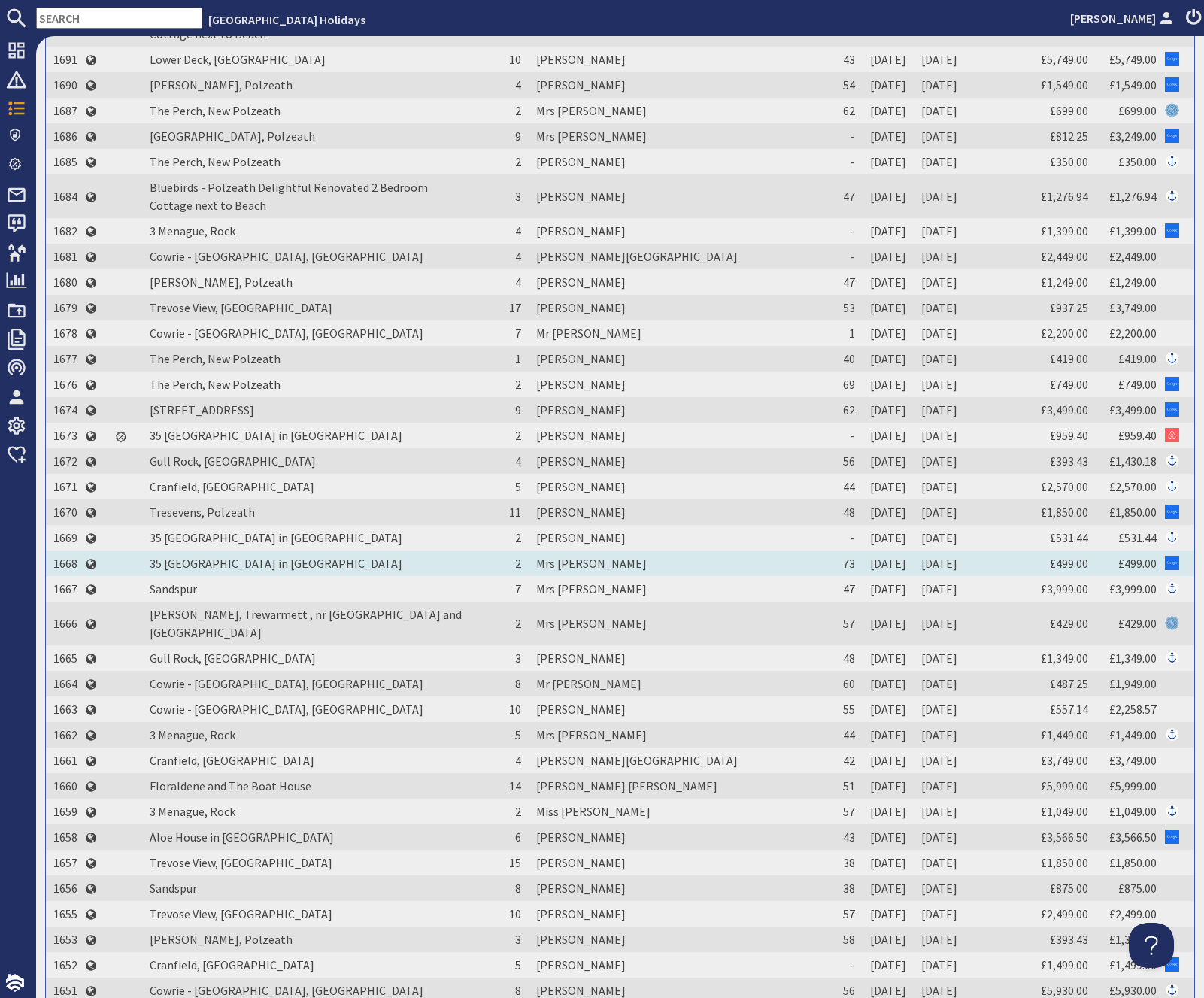
drag, startPoint x: 41, startPoint y: 217, endPoint x: 522, endPoint y: 556, distance: 588.5
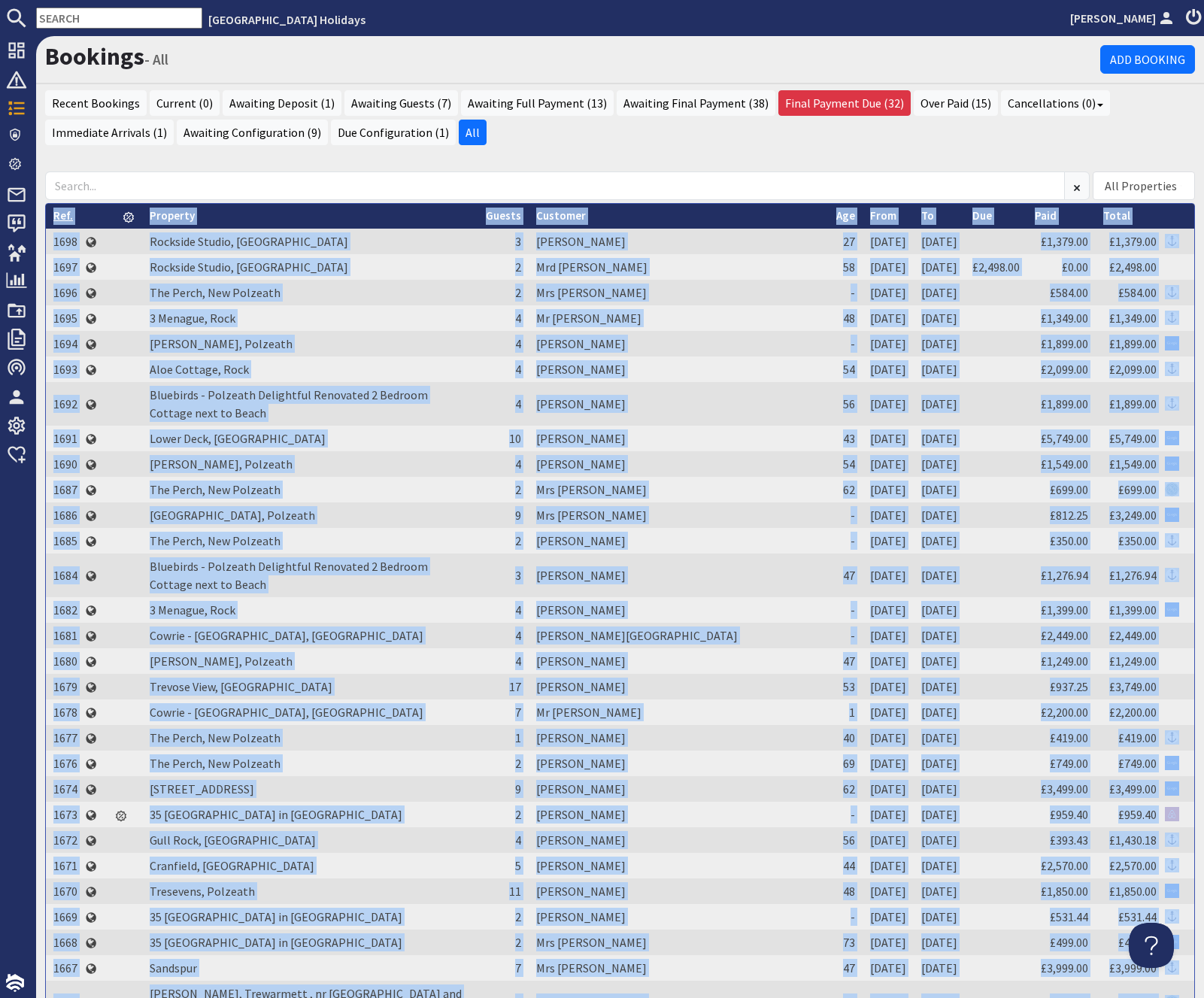
drag, startPoint x: 1192, startPoint y: 877, endPoint x: 53, endPoint y: 212, distance: 1318.9
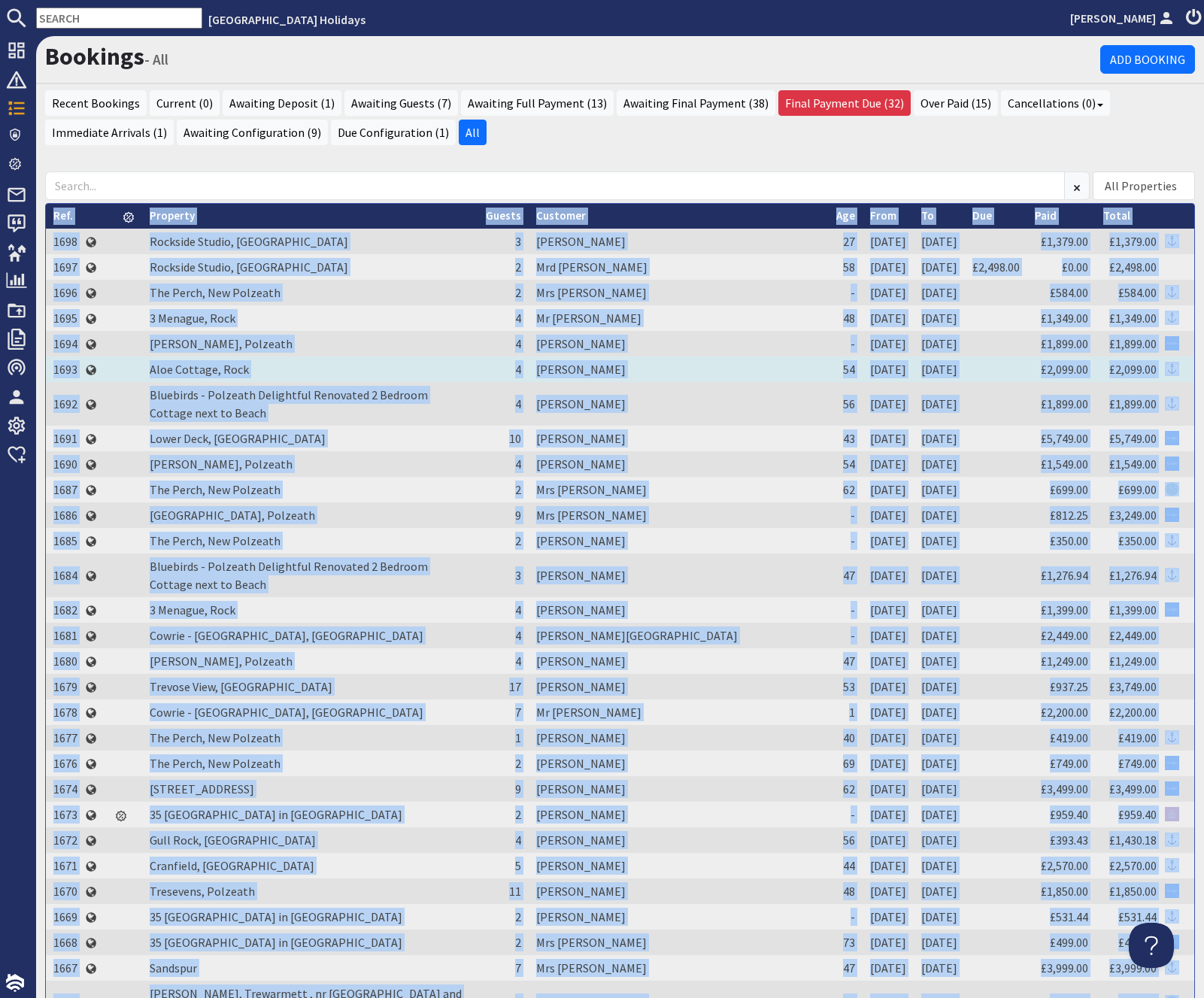
copy table "Ref. Property Guests Customer Age From To Due Paid Total 1698 Rockside Studio, …"
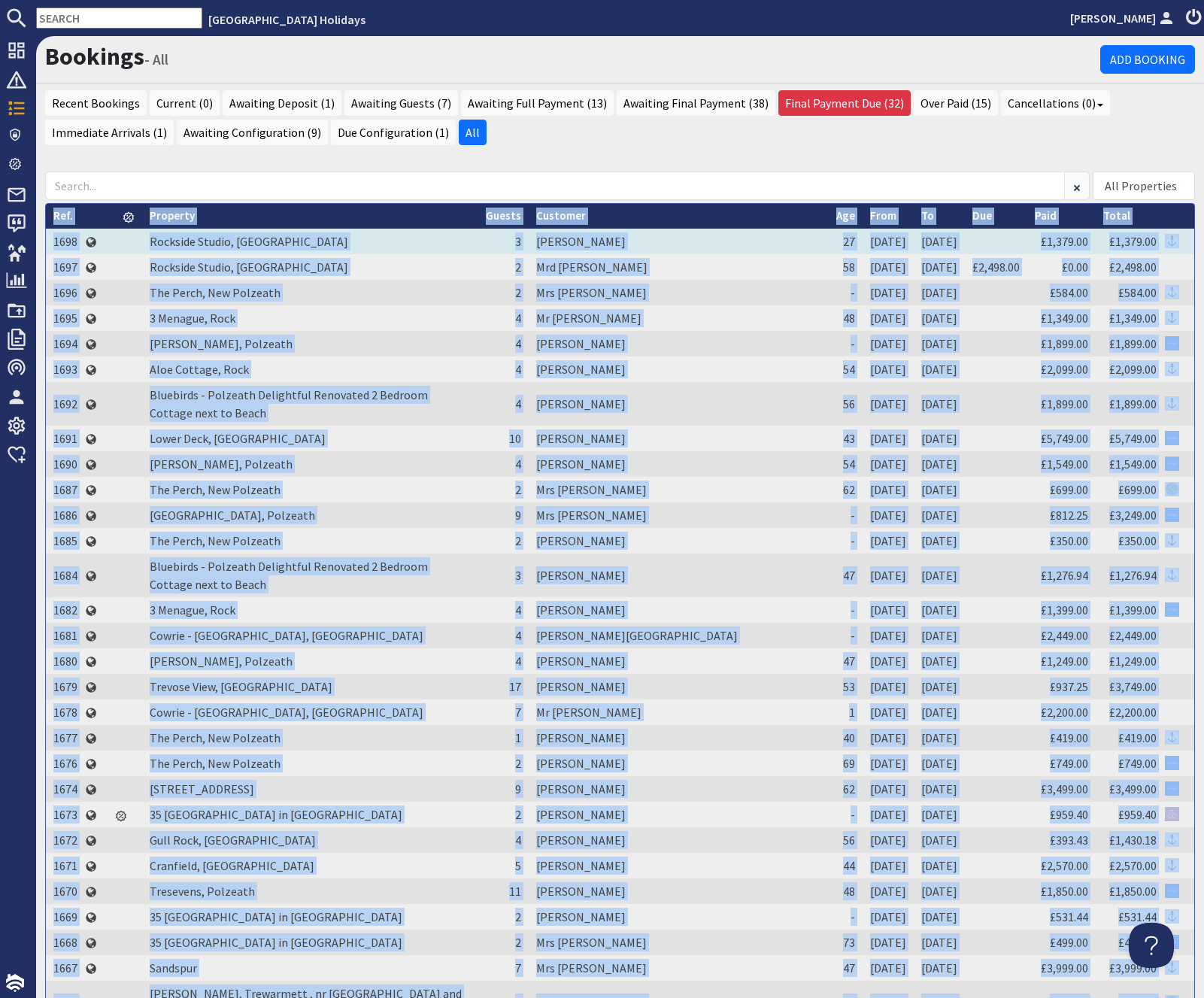
click at [751, 236] on td "[PERSON_NAME]" at bounding box center [679, 241] width 300 height 26
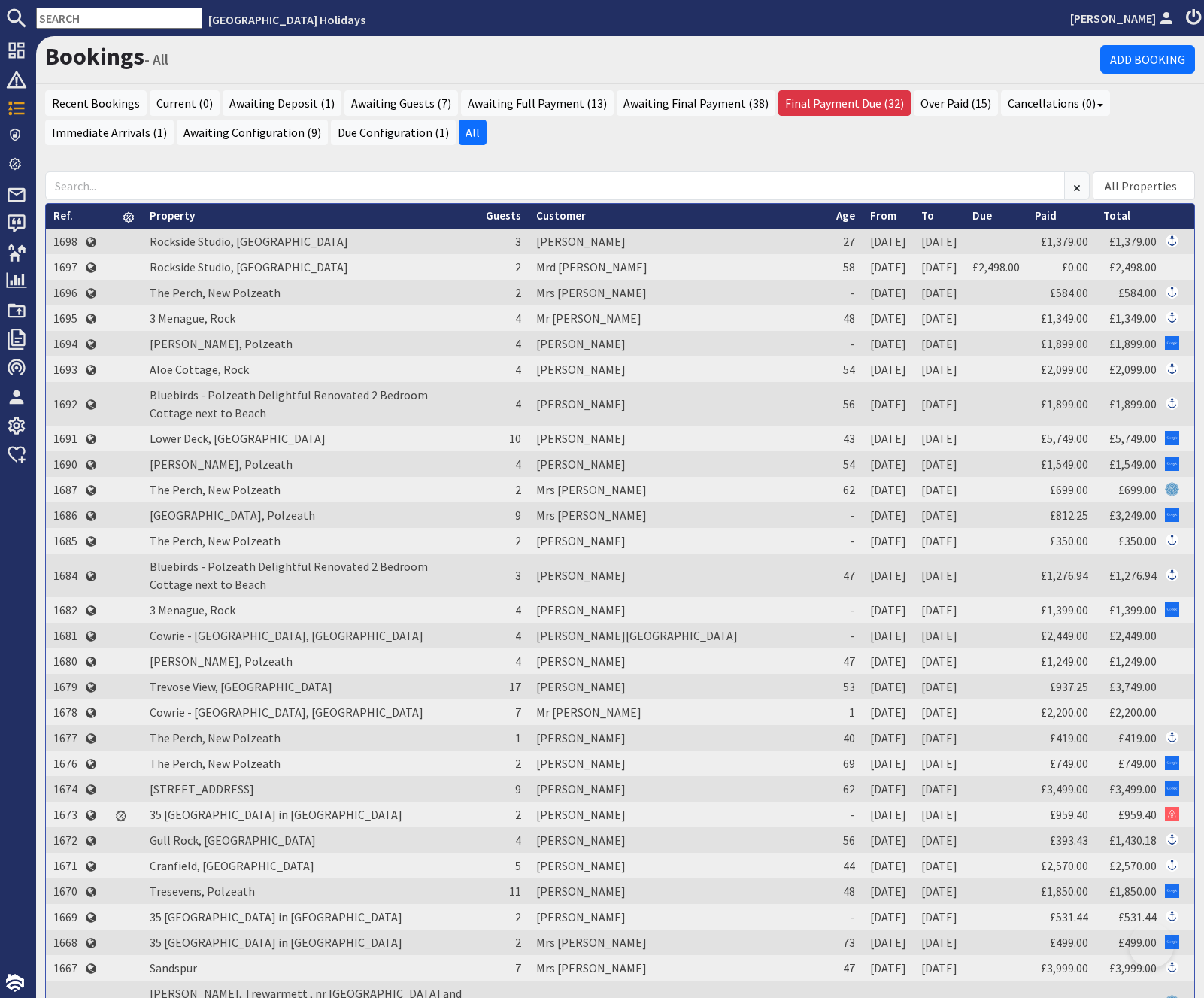
click at [684, 153] on div "Recent Bookings Current (0) Awaiting Deposit (1) Awaiting Guests (7) Awaiting F…" at bounding box center [619, 123] width 1167 height 66
click at [487, 63] on h1 "Bookings - All" at bounding box center [572, 56] width 1055 height 29
drag, startPoint x: 76, startPoint y: 209, endPoint x: 51, endPoint y: 205, distance: 25.3
click at [51, 205] on th "Ref." at bounding box center [65, 216] width 39 height 25
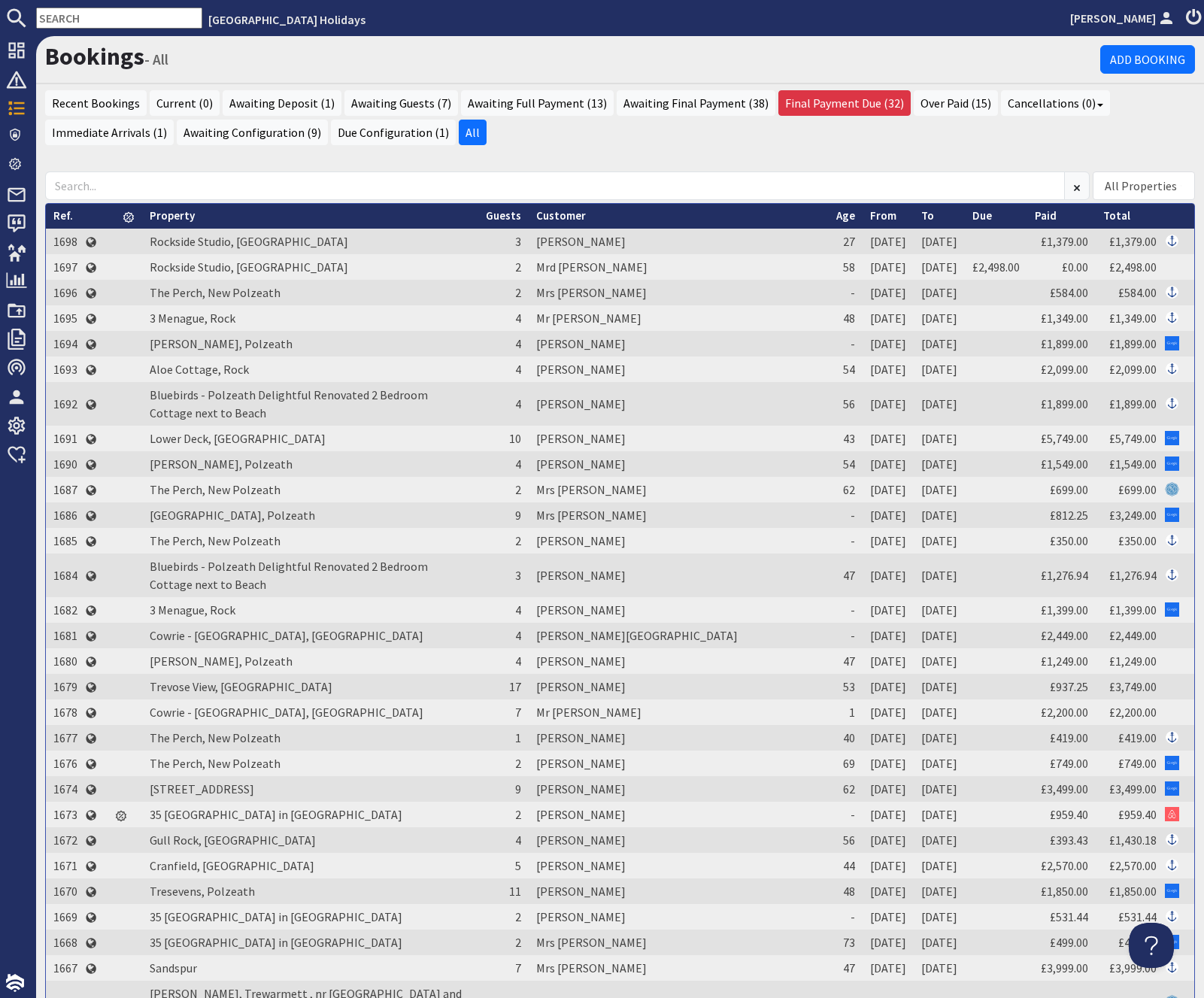
click at [51, 205] on th "Ref." at bounding box center [65, 216] width 39 height 25
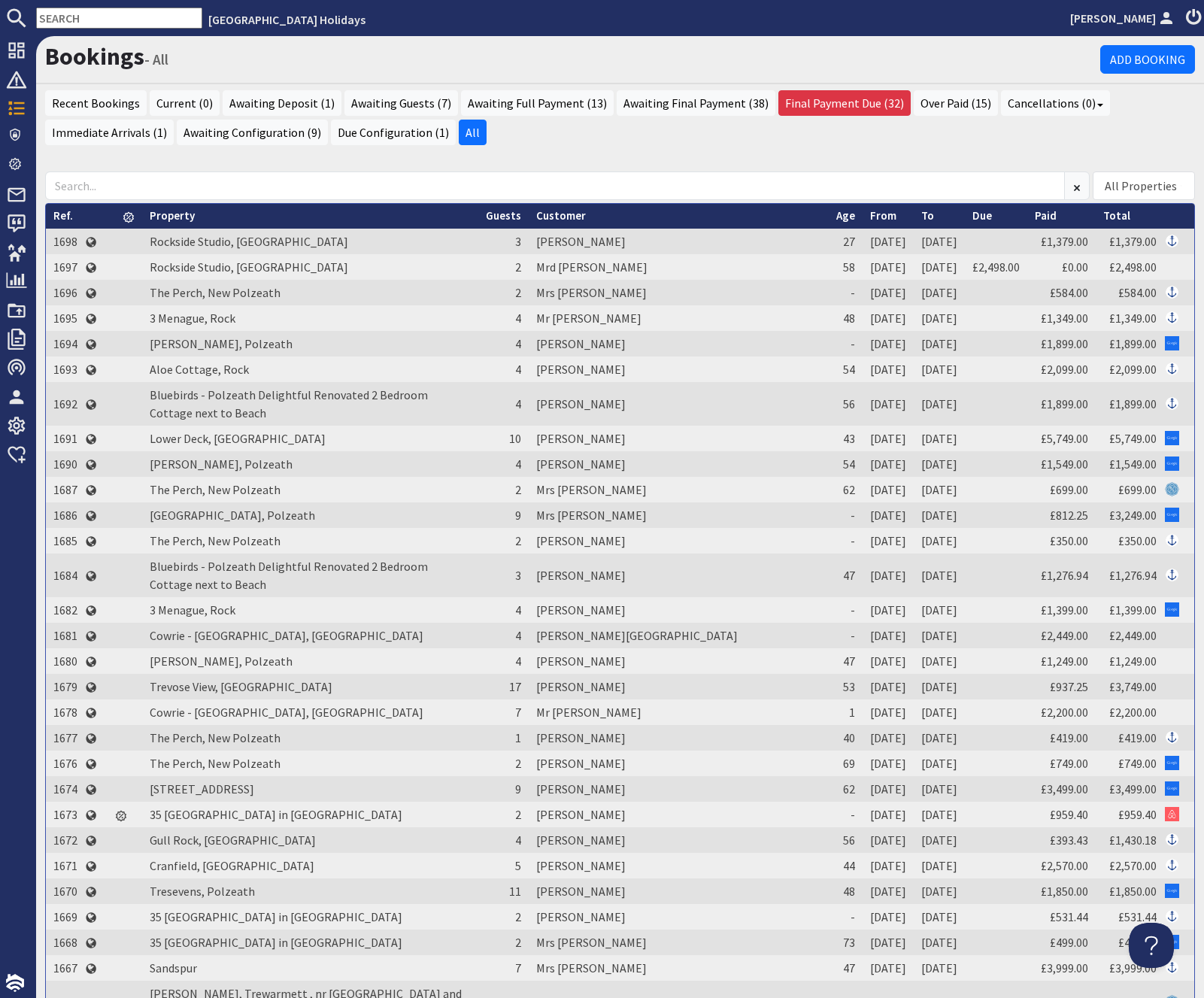
click at [51, 206] on th "Ref." at bounding box center [65, 216] width 39 height 25
click at [49, 206] on th "Ref." at bounding box center [65, 216] width 39 height 25
drag, startPoint x: 49, startPoint y: 206, endPoint x: 342, endPoint y: 205, distance: 293.0
